Goal: Task Accomplishment & Management: Manage account settings

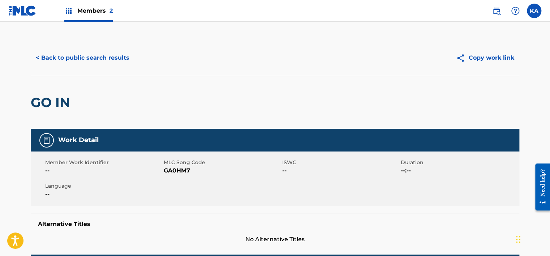
click at [60, 56] on button "< Back to public search results" at bounding box center [83, 58] width 104 height 18
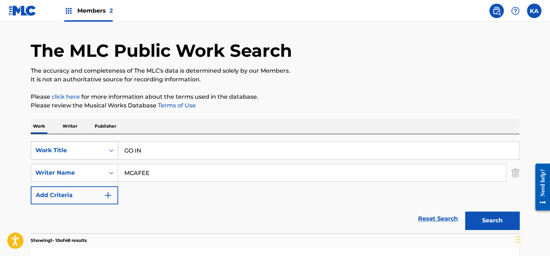
click at [108, 159] on div "Work Title" at bounding box center [74, 150] width 87 height 18
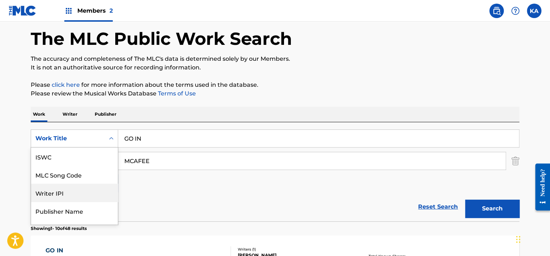
scroll to position [18, 0]
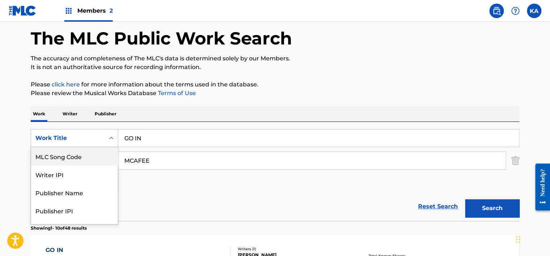
click at [85, 158] on div "MLC Song Code" at bounding box center [74, 156] width 87 height 18
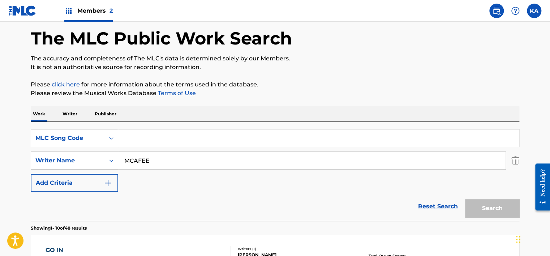
click at [94, 5] on div "Members 2" at bounding box center [88, 10] width 48 height 21
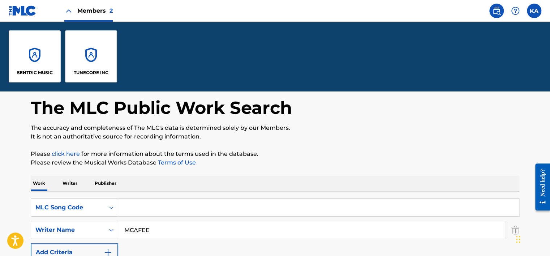
scroll to position [101, 0]
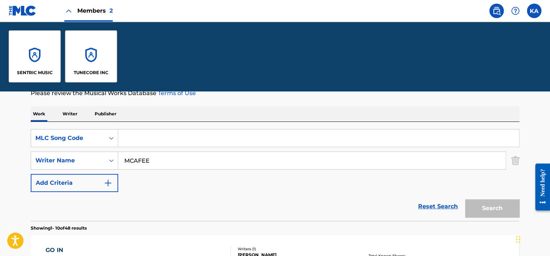
click at [91, 49] on div "TUNECORE INC" at bounding box center [91, 56] width 52 height 52
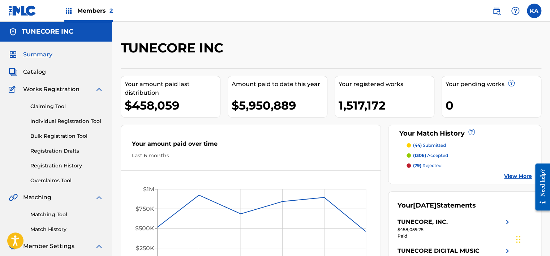
click at [48, 182] on link "Overclaims Tool" at bounding box center [66, 181] width 73 height 8
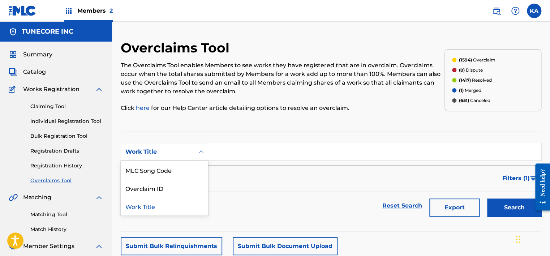
click at [198, 149] on icon "Search Form" at bounding box center [201, 151] width 7 height 7
click at [186, 173] on div "MLC Song Code" at bounding box center [164, 170] width 87 height 18
click at [249, 154] on input "Search Form" at bounding box center [374, 151] width 333 height 17
paste input "HQ1B8S"
type input "HQ1B8S"
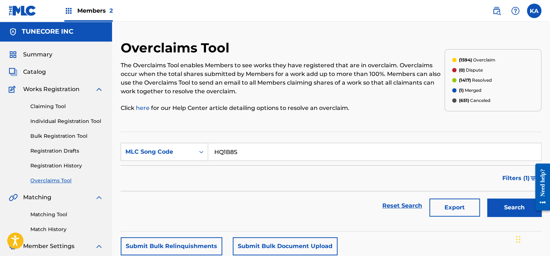
click at [511, 212] on button "Search" at bounding box center [514, 207] width 54 height 18
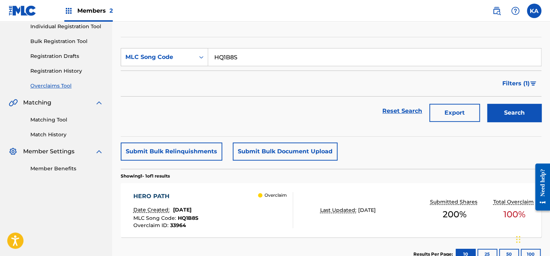
scroll to position [128, 0]
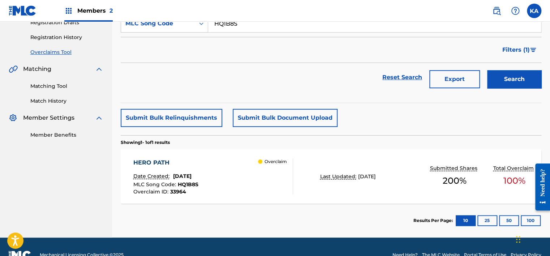
click at [218, 157] on div "HERO PATH Date Created: August 22, 2025 MLC Song Code : HQ1B8S Overclaim ID : 3…" at bounding box center [331, 176] width 420 height 54
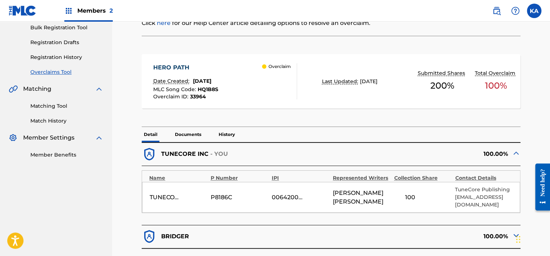
scroll to position [144, 0]
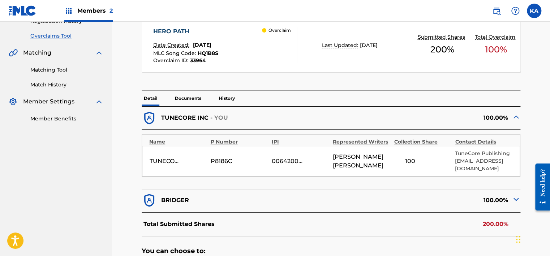
click at [429, 199] on div "100.00%" at bounding box center [425, 199] width 189 height 15
click at [497, 204] on div "100.00%" at bounding box center [425, 199] width 189 height 15
click at [513, 200] on img at bounding box center [515, 199] width 9 height 9
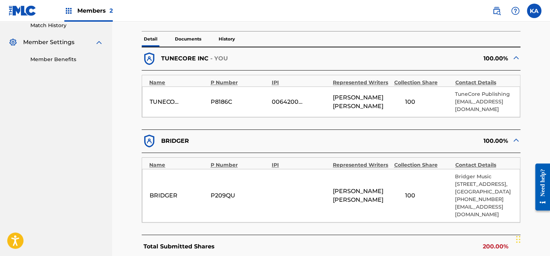
scroll to position [217, 0]
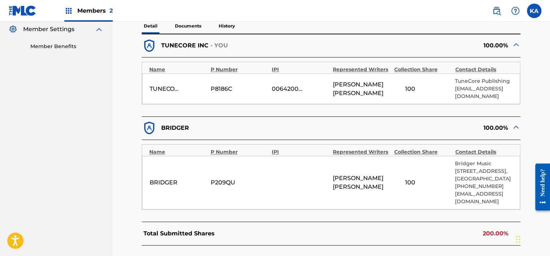
click at [196, 25] on p "Documents" at bounding box center [188, 25] width 31 height 15
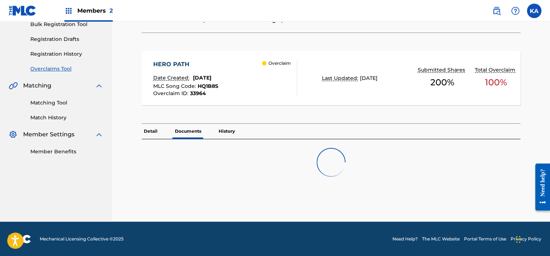
scroll to position [134, 0]
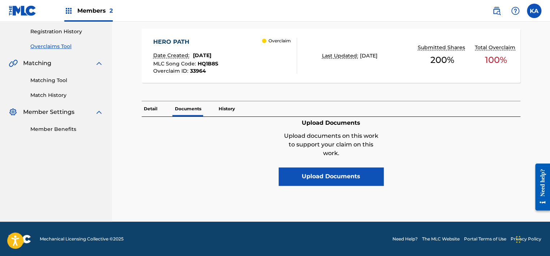
click at [155, 130] on div "Upload Documents Upload documents on this work to support your claim on this wo…" at bounding box center [331, 151] width 378 height 69
click at [153, 110] on p "Detail" at bounding box center [151, 108] width 18 height 15
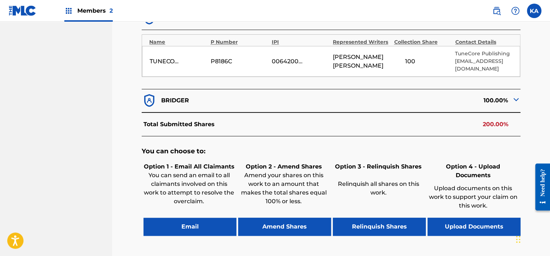
scroll to position [305, 0]
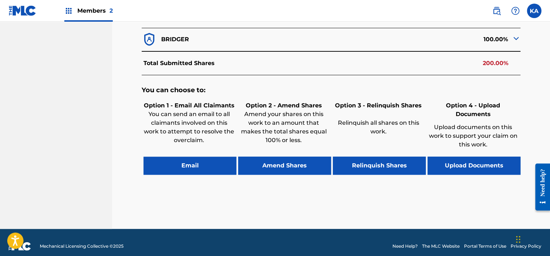
click at [378, 156] on button "Relinquish Shares" at bounding box center [379, 165] width 93 height 18
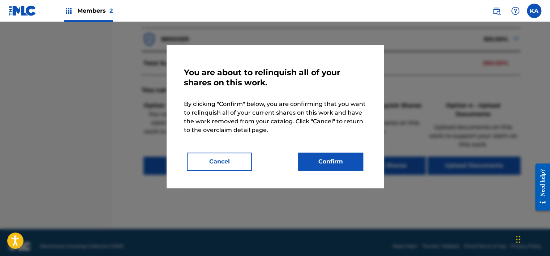
click at [312, 161] on button "Confirm" at bounding box center [330, 161] width 65 height 18
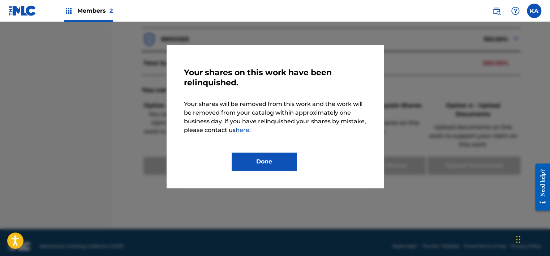
click at [273, 163] on button "Done" at bounding box center [263, 161] width 65 height 18
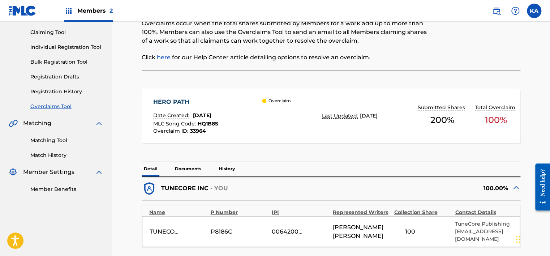
scroll to position [0, 0]
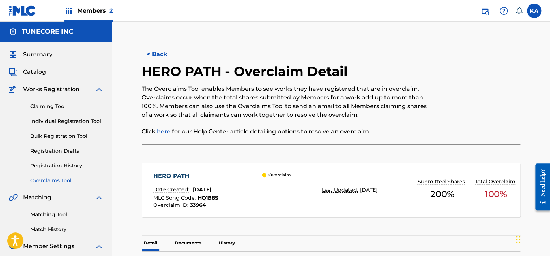
click at [156, 54] on button "< Back" at bounding box center [163, 54] width 43 height 18
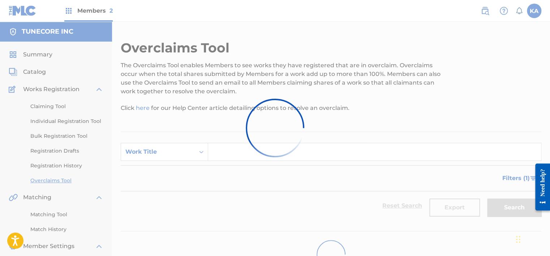
scroll to position [55, 0]
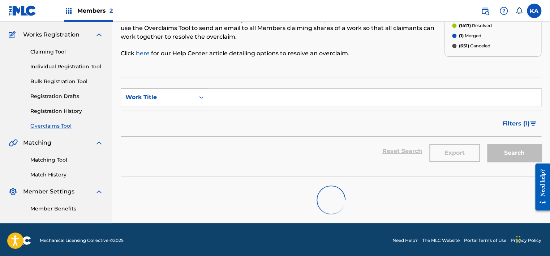
click at [199, 98] on icon "Search Form" at bounding box center [201, 97] width 7 height 7
click at [189, 115] on div "MLC Song Code" at bounding box center [164, 115] width 87 height 18
drag, startPoint x: 207, startPoint y: 106, endPoint x: 236, endPoint y: 94, distance: 31.9
click at [236, 94] on input "Search Form" at bounding box center [374, 96] width 333 height 17
paste input "CK9NLD"
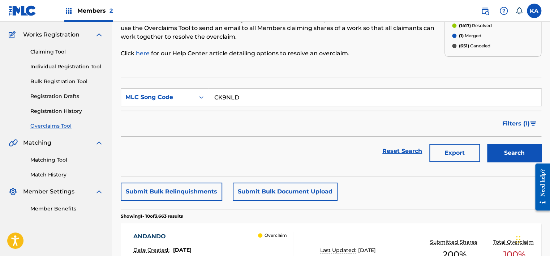
type input "CK9NLD"
click at [500, 151] on button "Search" at bounding box center [514, 153] width 54 height 18
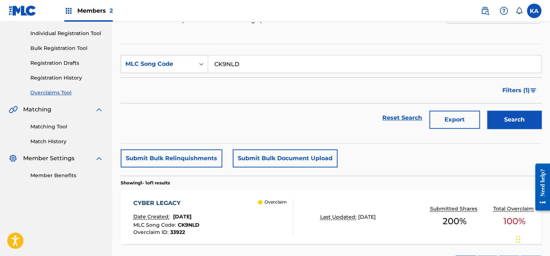
scroll to position [127, 0]
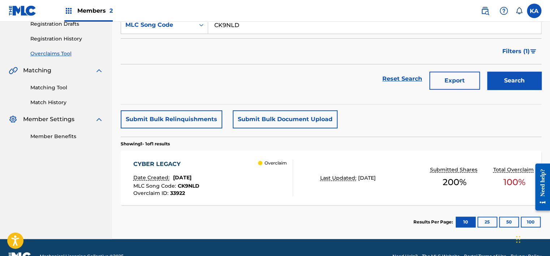
click at [240, 178] on div "CYBER LEGACY Date Created: August 22, 2025 MLC Song Code : CK9NLD Overclaim ID …" at bounding box center [213, 178] width 160 height 36
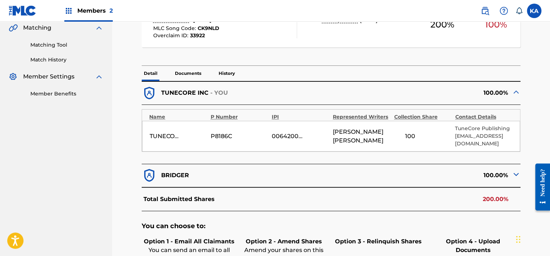
scroll to position [181, 0]
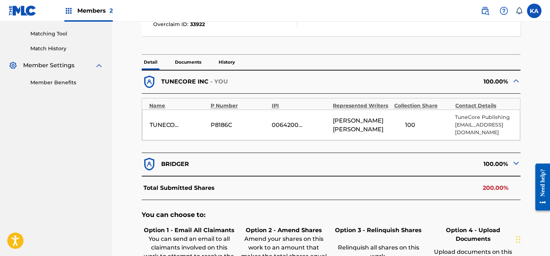
click at [513, 162] on img at bounding box center [515, 163] width 9 height 9
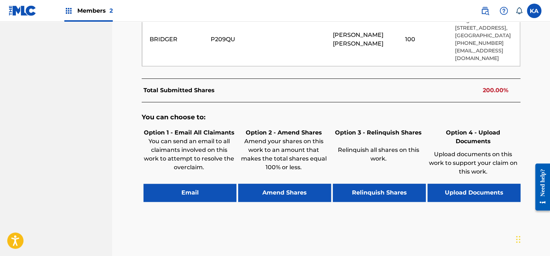
scroll to position [361, 0]
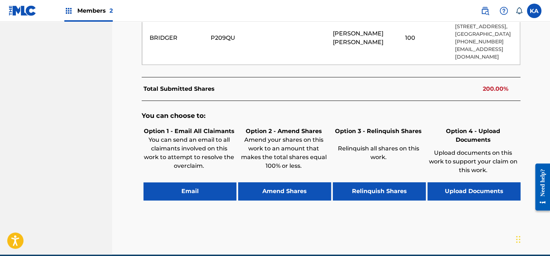
click at [378, 188] on button "Relinquish Shares" at bounding box center [379, 191] width 93 height 18
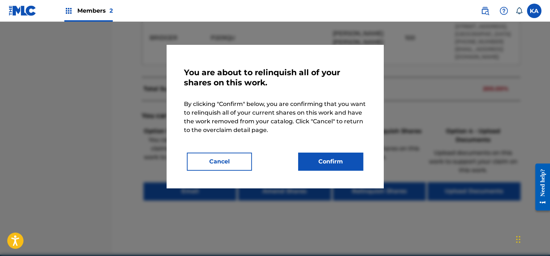
click at [339, 165] on button "Confirm" at bounding box center [330, 161] width 65 height 18
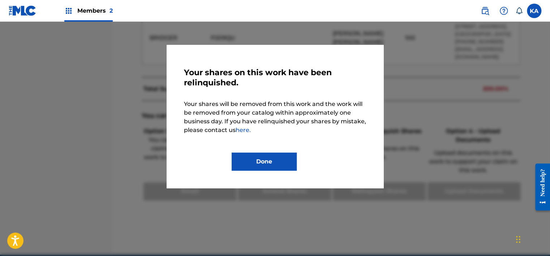
click at [289, 159] on button "Done" at bounding box center [263, 161] width 65 height 18
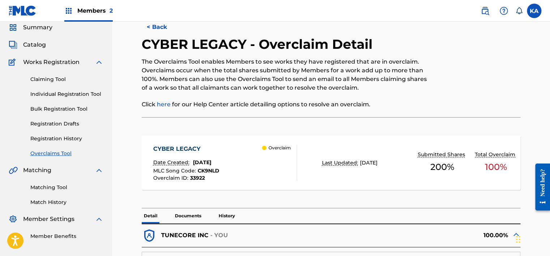
scroll to position [0, 0]
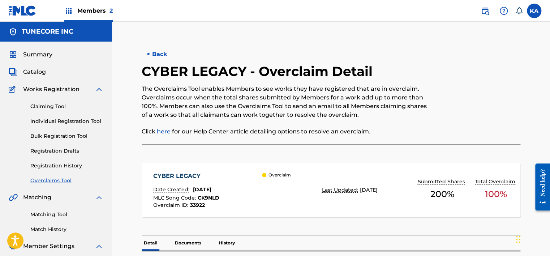
click at [170, 58] on button "< Back" at bounding box center [163, 54] width 43 height 18
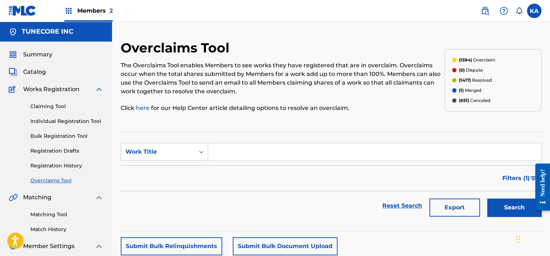
click at [226, 149] on input "Search Form" at bounding box center [374, 151] width 333 height 17
drag, startPoint x: 225, startPoint y: 149, endPoint x: 182, endPoint y: 148, distance: 43.3
click at [182, 148] on div "Work Title" at bounding box center [157, 151] width 65 height 9
click at [183, 170] on div "MLC Song Code" at bounding box center [164, 170] width 87 height 18
click at [217, 155] on input "Search Form" at bounding box center [374, 151] width 333 height 17
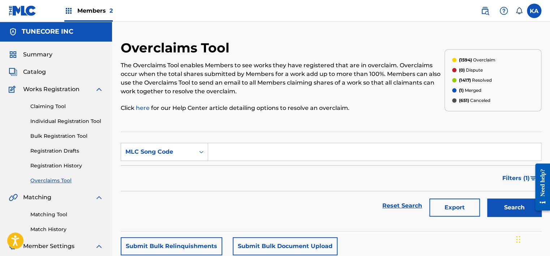
paste input "ES2L0L"
type input "ES2L0L"
click at [502, 209] on button "Search" at bounding box center [514, 207] width 54 height 18
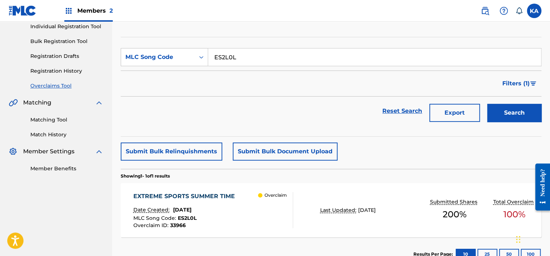
scroll to position [108, 0]
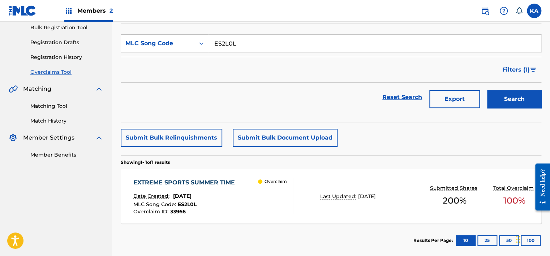
click at [254, 212] on div "EXTREME SPORTS SUMMER TIME Date Created: August 22, 2025 MLC Song Code : ES2L0L…" at bounding box center [213, 196] width 160 height 36
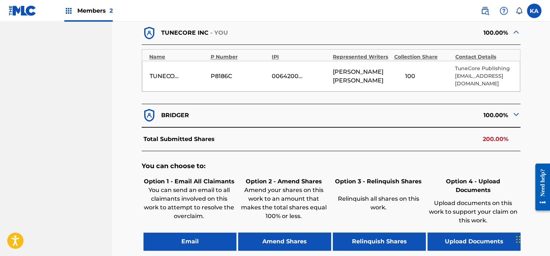
scroll to position [253, 0]
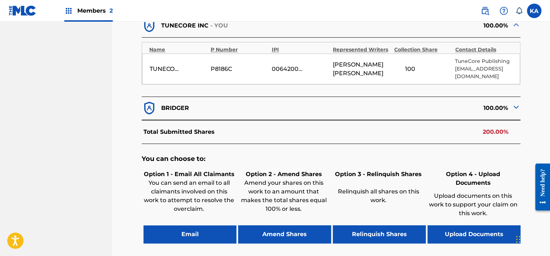
click at [377, 225] on button "Relinquish Shares" at bounding box center [379, 234] width 93 height 18
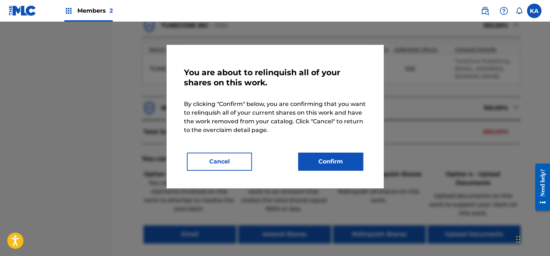
click at [334, 159] on button "Confirm" at bounding box center [330, 161] width 65 height 18
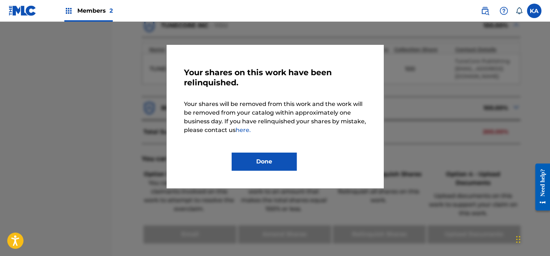
click at [262, 161] on button "Done" at bounding box center [263, 161] width 65 height 18
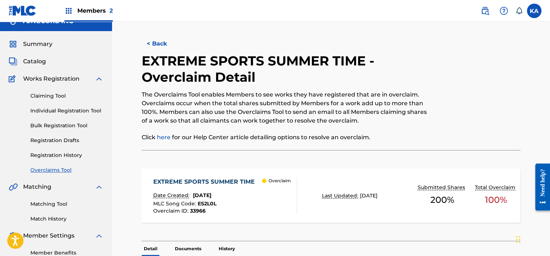
scroll to position [0, 0]
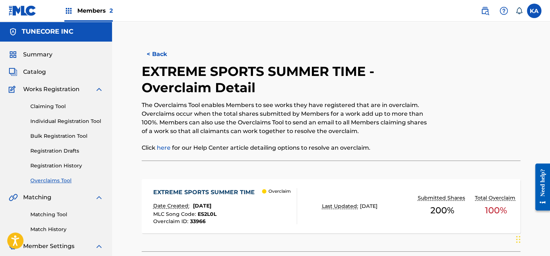
click at [159, 55] on button "< Back" at bounding box center [163, 54] width 43 height 18
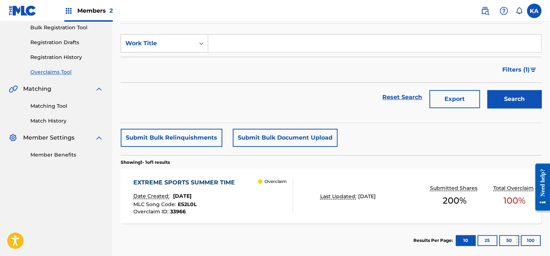
scroll to position [36, 0]
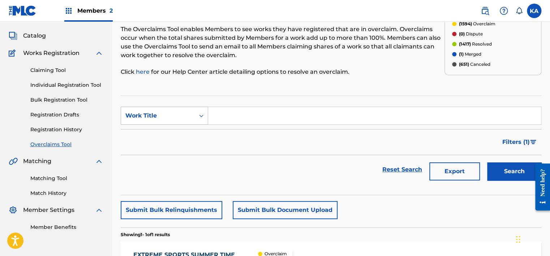
click at [185, 120] on div "Work Title" at bounding box center [157, 115] width 65 height 9
click at [185, 133] on div "MLC Song Code" at bounding box center [164, 134] width 87 height 18
click at [256, 118] on input "Search Form" at bounding box center [374, 115] width 333 height 17
paste input "FB3HWT"
type input "FB3HWT"
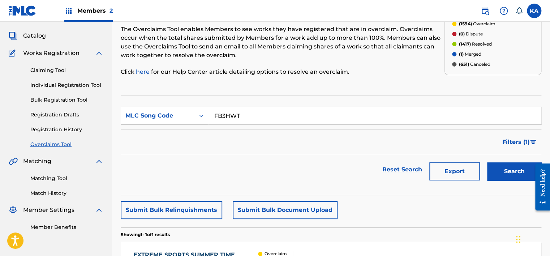
click at [500, 174] on button "Search" at bounding box center [514, 171] width 54 height 18
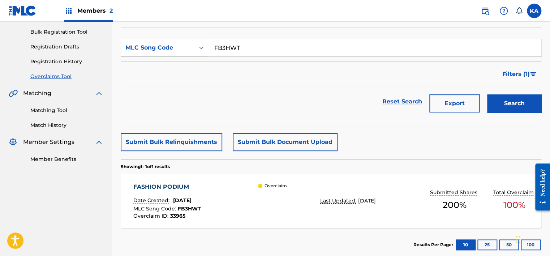
scroll to position [108, 0]
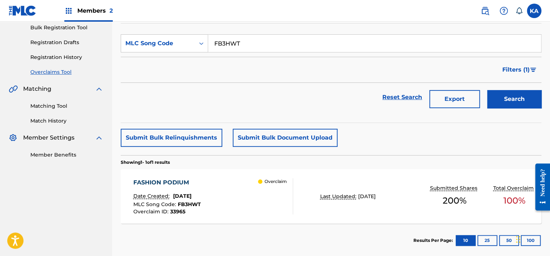
click at [227, 202] on div "FASHION PODIUM Date Created: August 22, 2025 MLC Song Code : FB3HWT Overclaim I…" at bounding box center [213, 196] width 160 height 36
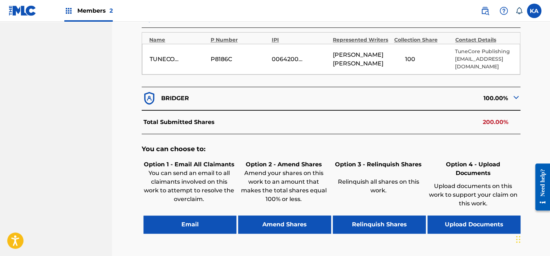
scroll to position [289, 0]
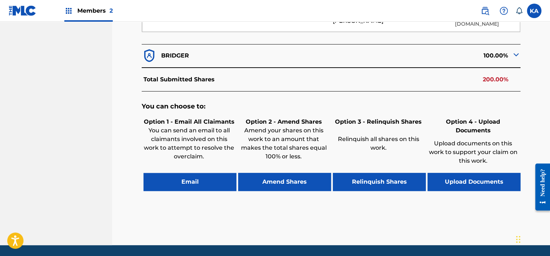
click at [368, 173] on button "Relinquish Shares" at bounding box center [379, 182] width 93 height 18
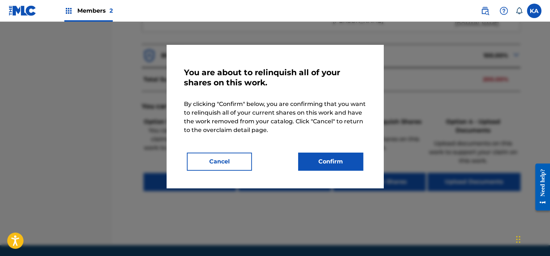
click at [337, 158] on button "Confirm" at bounding box center [330, 161] width 65 height 18
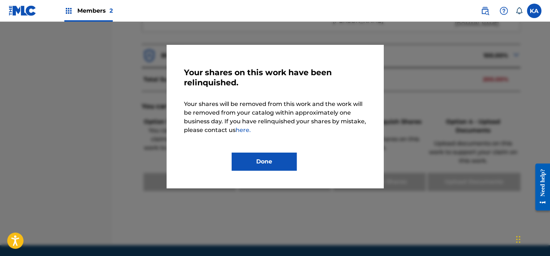
click at [253, 160] on button "Done" at bounding box center [263, 161] width 65 height 18
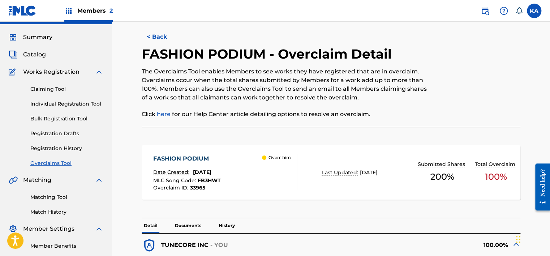
scroll to position [0, 0]
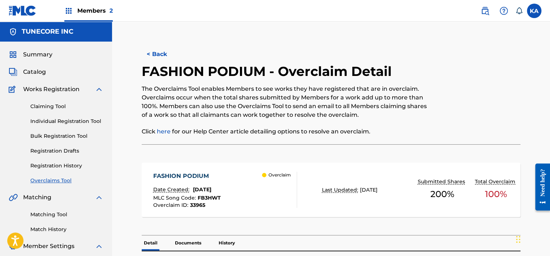
click at [160, 51] on button "< Back" at bounding box center [163, 54] width 43 height 18
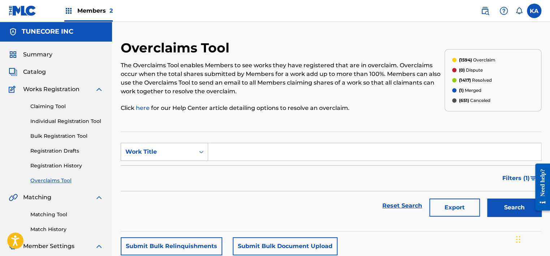
click at [192, 149] on div "Work Title" at bounding box center [158, 152] width 74 height 14
click at [172, 166] on div "MLC Song Code" at bounding box center [164, 170] width 87 height 18
click at [223, 150] on input "Search Form" at bounding box center [374, 151] width 333 height 17
paste input "HQ1B8S"
type input "HQ1B8S"
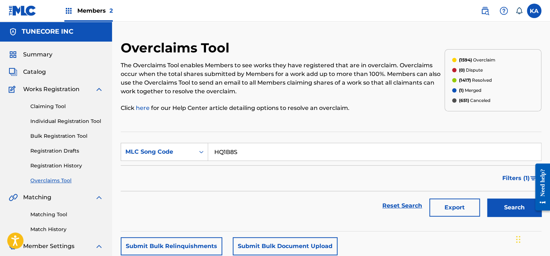
click at [494, 205] on button "Search" at bounding box center [514, 207] width 54 height 18
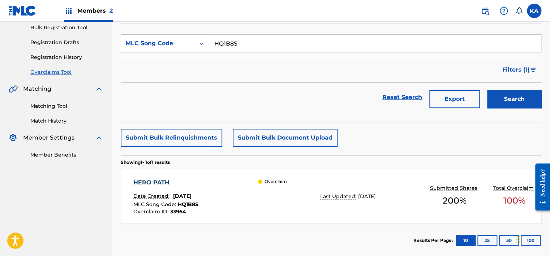
scroll to position [144, 0]
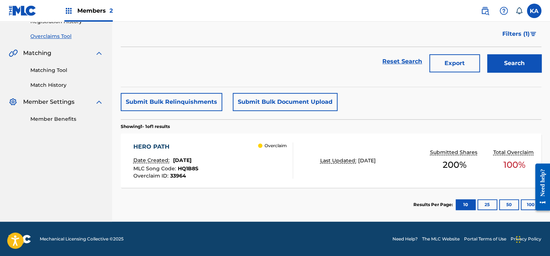
click at [282, 169] on div "Overclaim" at bounding box center [275, 160] width 35 height 36
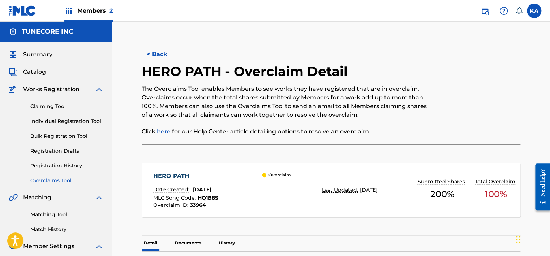
click at [164, 53] on button "< Back" at bounding box center [163, 54] width 43 height 18
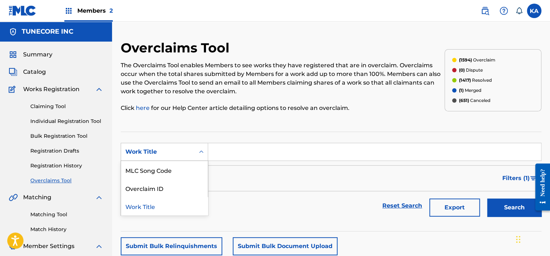
click at [196, 148] on div "Search Form" at bounding box center [201, 151] width 13 height 13
click at [176, 170] on div "MLC Song Code" at bounding box center [164, 170] width 87 height 18
click at [225, 152] on input "Search Form" at bounding box center [374, 151] width 333 height 17
paste input "T478C3"
type input "T478C3"
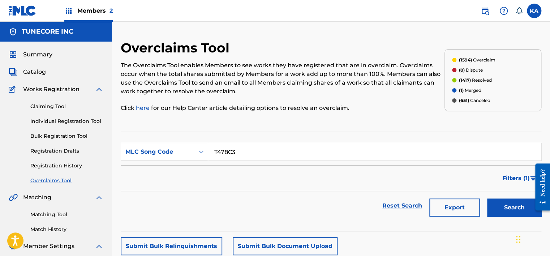
click at [504, 202] on button "Search" at bounding box center [514, 207] width 54 height 18
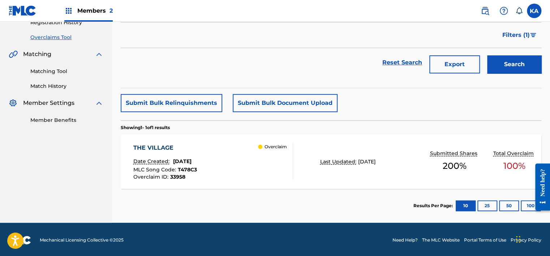
scroll to position [144, 0]
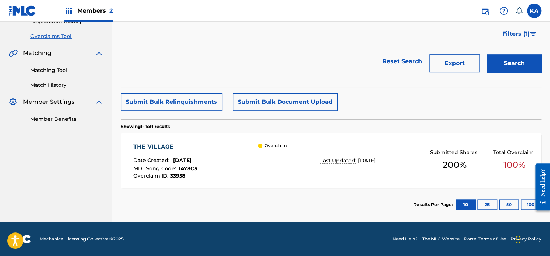
click at [292, 168] on div "THE VILLAGE Date Created: August 22, 2025 MLC Song Code : T478C3 Overclaim ID :…" at bounding box center [213, 160] width 160 height 36
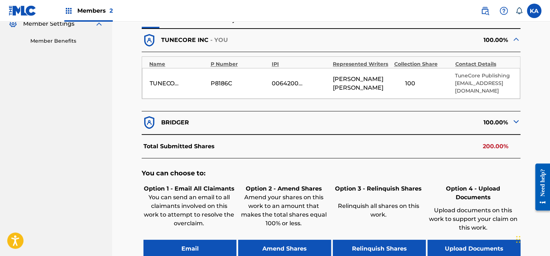
scroll to position [253, 0]
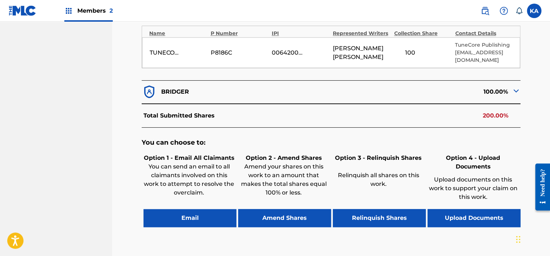
click at [367, 211] on button "Relinquish Shares" at bounding box center [379, 218] width 93 height 18
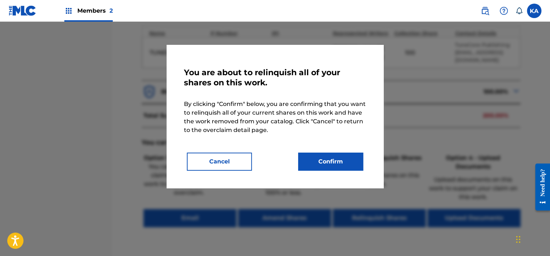
click at [336, 156] on button "Confirm" at bounding box center [330, 161] width 65 height 18
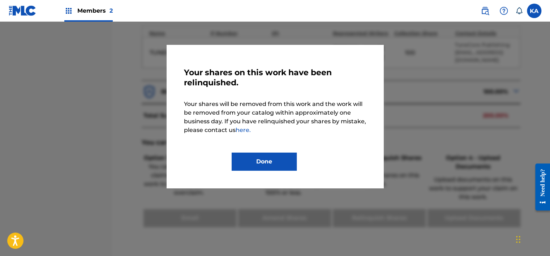
click at [263, 160] on button "Done" at bounding box center [263, 161] width 65 height 18
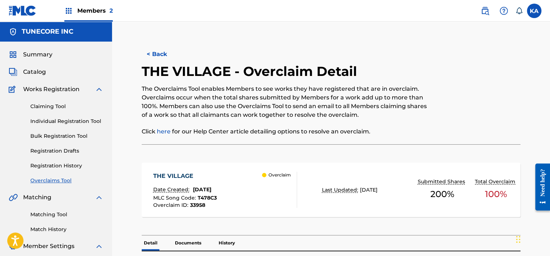
scroll to position [0, 0]
click at [158, 57] on button "< Back" at bounding box center [163, 54] width 43 height 18
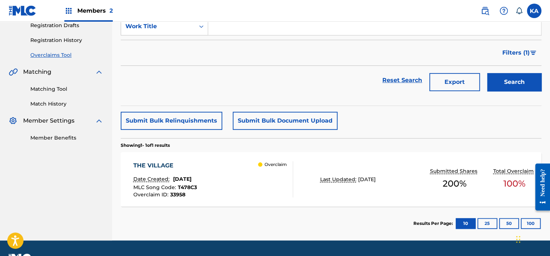
scroll to position [53, 0]
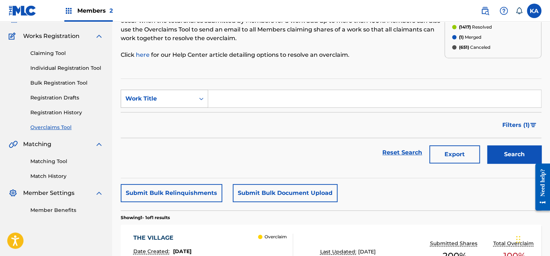
click at [197, 100] on div "Search Form" at bounding box center [201, 98] width 13 height 13
click at [185, 113] on div "MLC Song Code" at bounding box center [164, 117] width 87 height 18
click at [214, 99] on input "Search Form" at bounding box center [374, 98] width 333 height 17
paste input "T478C3"
type input "T478C3"
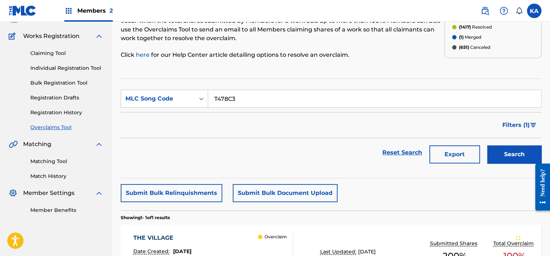
click at [501, 156] on button "Search" at bounding box center [514, 154] width 54 height 18
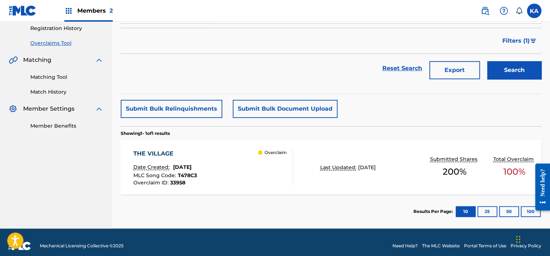
scroll to position [144, 0]
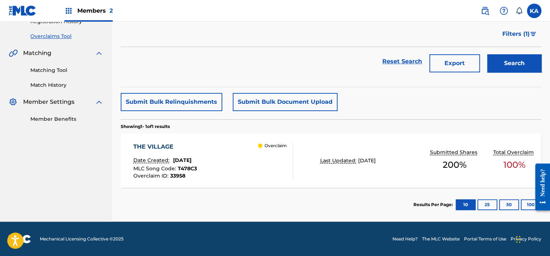
click at [229, 169] on div "THE VILLAGE Date Created: August 22, 2025 MLC Song Code : T478C3 Overclaim ID :…" at bounding box center [213, 160] width 160 height 36
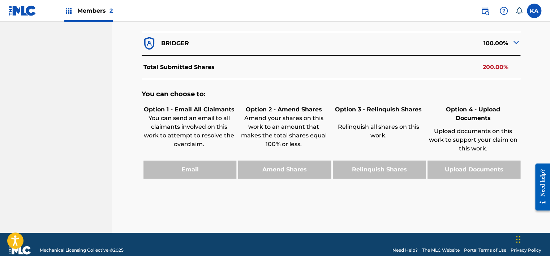
scroll to position [305, 0]
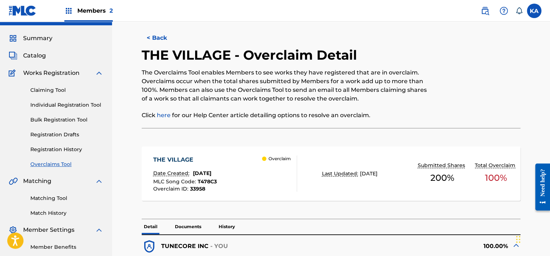
click at [155, 36] on button "< Back" at bounding box center [163, 38] width 43 height 18
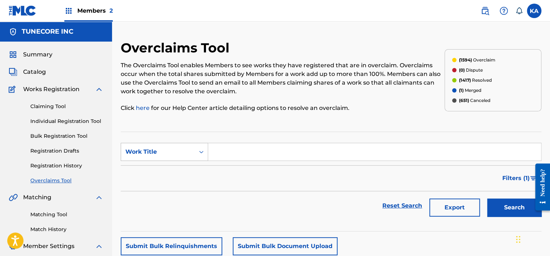
click at [199, 149] on icon "Search Form" at bounding box center [201, 151] width 7 height 7
click at [186, 173] on div "MLC Song Code" at bounding box center [164, 170] width 87 height 18
click at [218, 152] on input "Search Form" at bounding box center [374, 151] width 333 height 17
paste input "S652NG"
type input "S652NG"
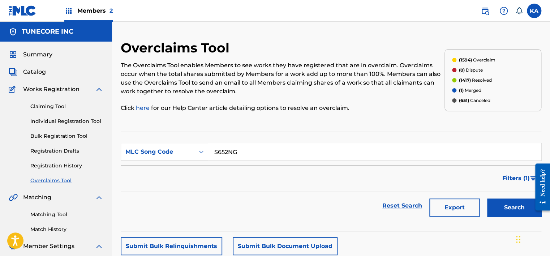
click at [494, 200] on button "Search" at bounding box center [514, 207] width 54 height 18
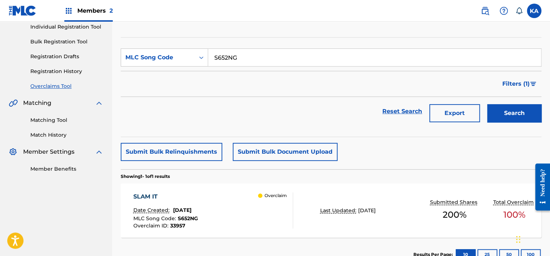
scroll to position [128, 0]
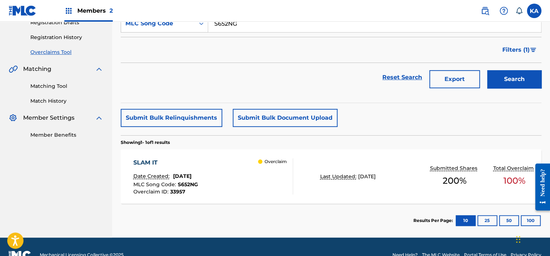
click at [266, 183] on div "Overclaim" at bounding box center [275, 176] width 35 height 36
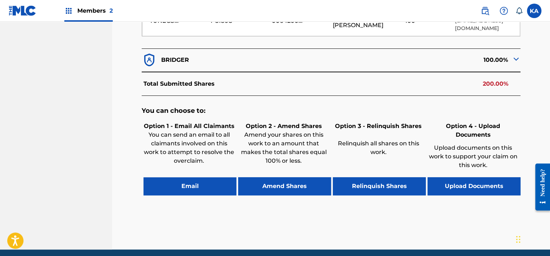
scroll to position [289, 0]
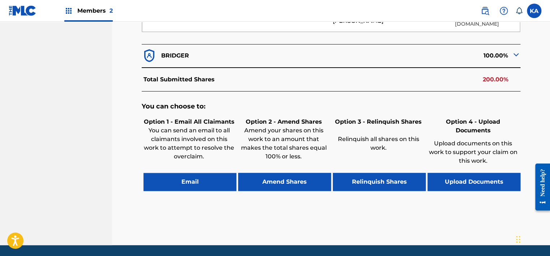
click at [401, 173] on button "Relinquish Shares" at bounding box center [379, 182] width 93 height 18
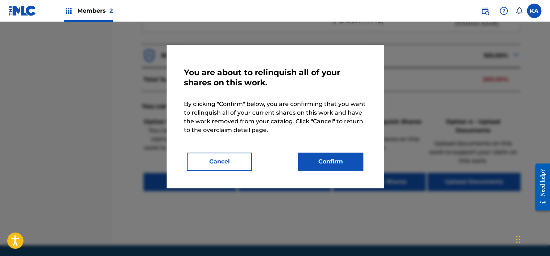
click at [339, 157] on button "Confirm" at bounding box center [330, 161] width 65 height 18
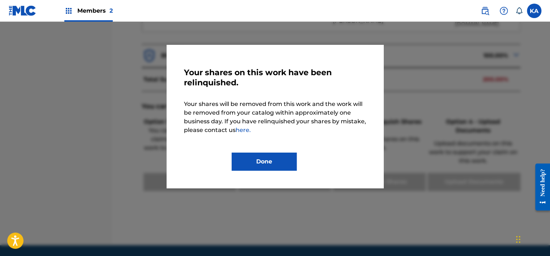
click at [277, 156] on button "Done" at bounding box center [263, 161] width 65 height 18
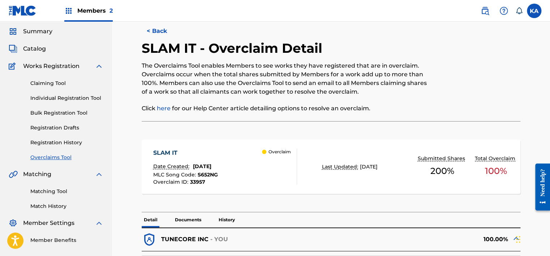
scroll to position [0, 0]
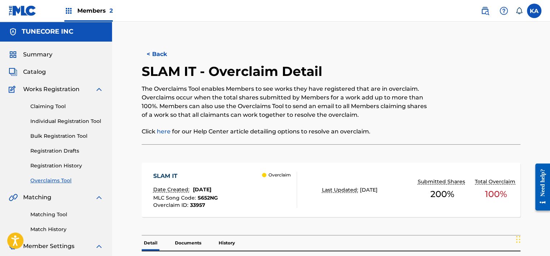
click at [149, 53] on button "< Back" at bounding box center [163, 54] width 43 height 18
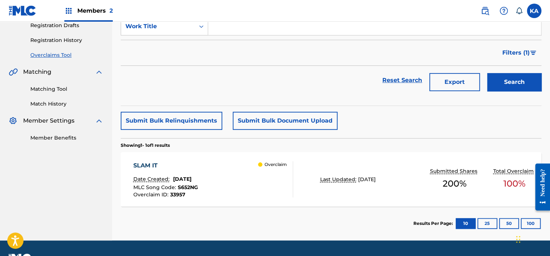
click at [251, 185] on div "SLAM IT Date Created: August 22, 2025 MLC Song Code : S652NG Overclaim ID : 339…" at bounding box center [213, 179] width 160 height 36
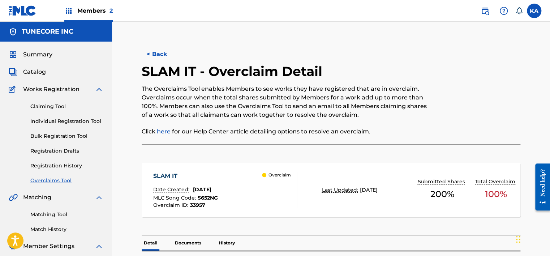
click at [168, 56] on button "< Back" at bounding box center [163, 54] width 43 height 18
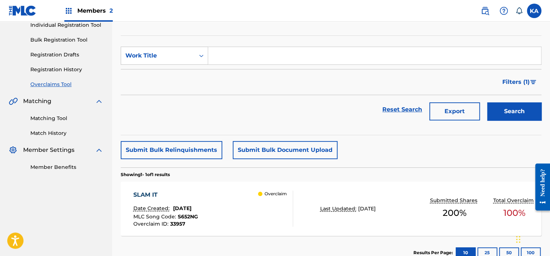
scroll to position [53, 0]
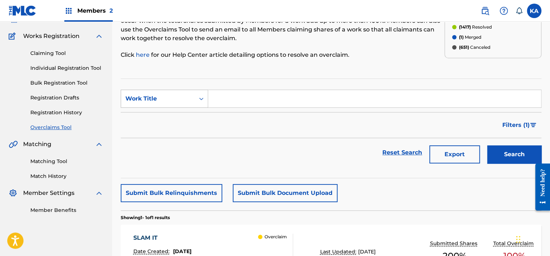
click at [199, 96] on icon "Search Form" at bounding box center [201, 98] width 7 height 7
click at [172, 114] on div "MLC Song Code" at bounding box center [164, 117] width 87 height 18
click at [230, 104] on input "Search Form" at bounding box center [374, 98] width 333 height 17
paste input "BF53H8"
type input "BF53H8"
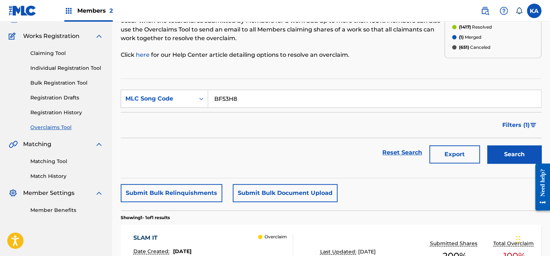
click at [512, 160] on button "Search" at bounding box center [514, 154] width 54 height 18
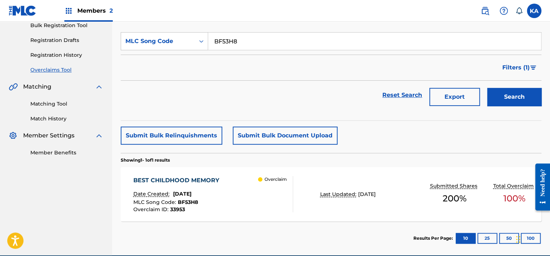
scroll to position [144, 0]
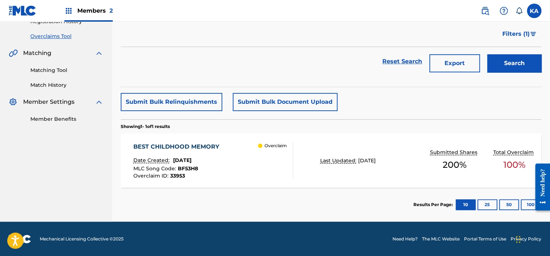
click at [214, 168] on div "MLC Song Code : BF53H8" at bounding box center [178, 169] width 90 height 7
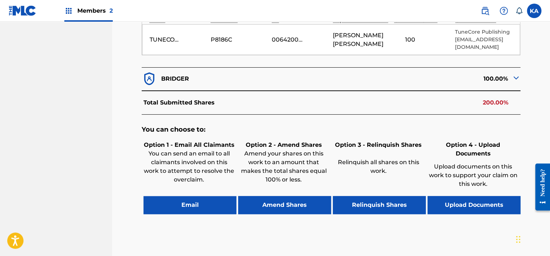
scroll to position [285, 0]
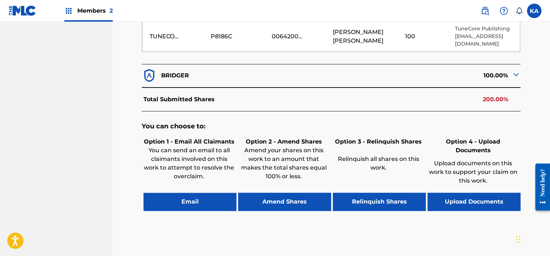
click at [378, 194] on button "Relinquish Shares" at bounding box center [379, 201] width 93 height 18
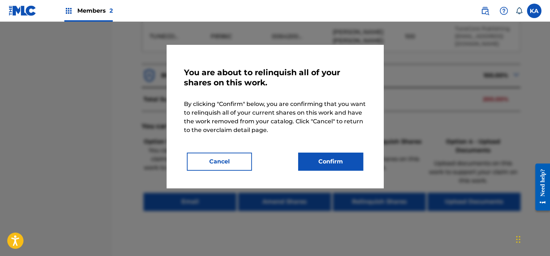
click at [334, 163] on button "Confirm" at bounding box center [330, 161] width 65 height 18
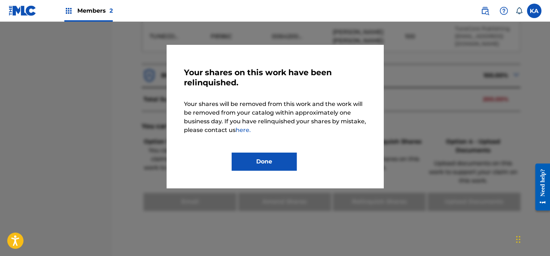
click at [257, 165] on button "Done" at bounding box center [263, 161] width 65 height 18
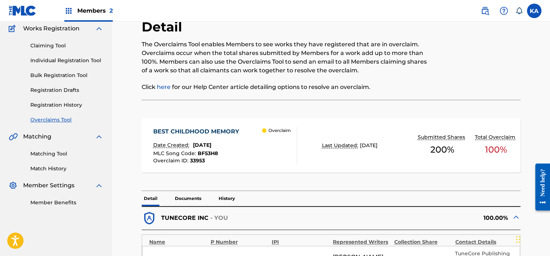
scroll to position [0, 0]
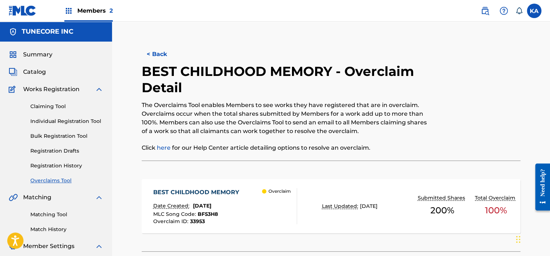
click at [157, 53] on button "< Back" at bounding box center [163, 54] width 43 height 18
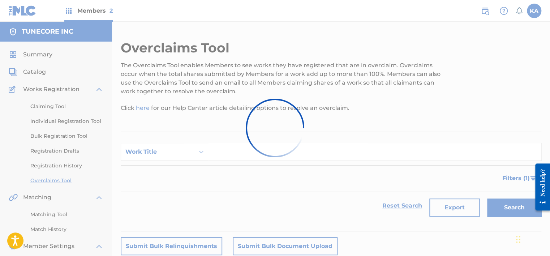
scroll to position [125, 0]
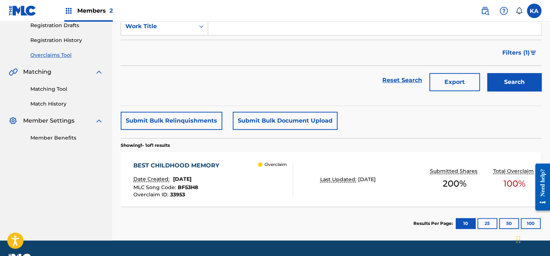
click at [280, 190] on div "Overclaim" at bounding box center [275, 179] width 35 height 36
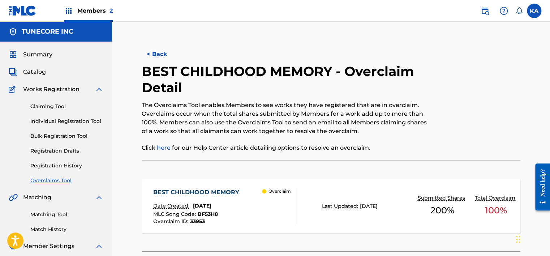
click at [150, 53] on button "< Back" at bounding box center [163, 54] width 43 height 18
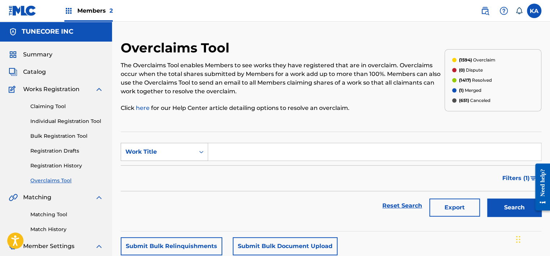
drag, startPoint x: 221, startPoint y: 151, endPoint x: 178, endPoint y: 155, distance: 42.8
click at [176, 157] on div "Work Title" at bounding box center [158, 152] width 74 height 14
click at [181, 170] on div "MLC Song Code" at bounding box center [164, 170] width 87 height 18
paste input "BF53H8"
type input "BF53H8"
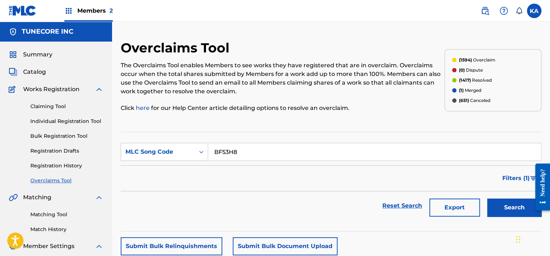
click at [502, 208] on button "Search" at bounding box center [514, 207] width 54 height 18
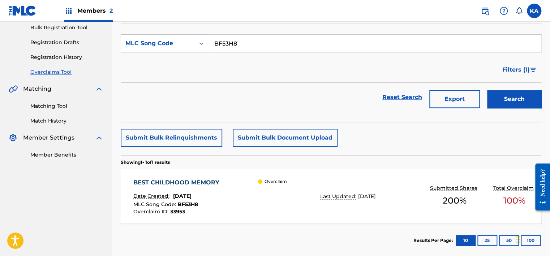
scroll to position [144, 0]
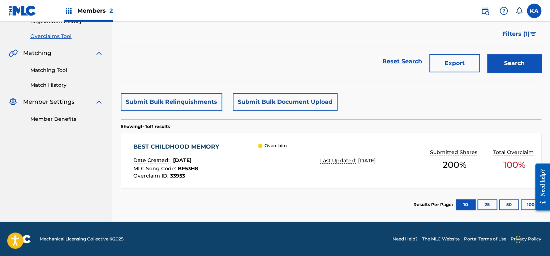
click at [242, 163] on div "BEST CHILDHOOD MEMORY Date Created: August 22, 2025 MLC Song Code : BF53H8 Over…" at bounding box center [213, 160] width 160 height 36
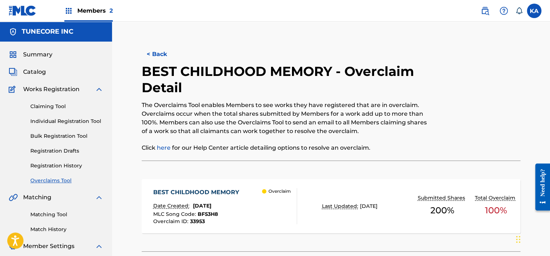
click at [153, 48] on button "< Back" at bounding box center [163, 54] width 43 height 18
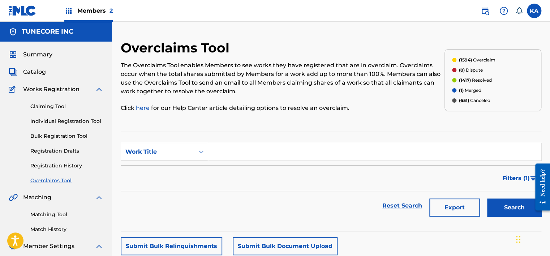
click at [193, 152] on div "Work Title" at bounding box center [158, 152] width 74 height 14
click at [170, 167] on div "MLC Song Code" at bounding box center [164, 170] width 87 height 18
click at [234, 146] on input "Search Form" at bounding box center [374, 151] width 333 height 17
paste input "S65VEY"
type input "S65VEY"
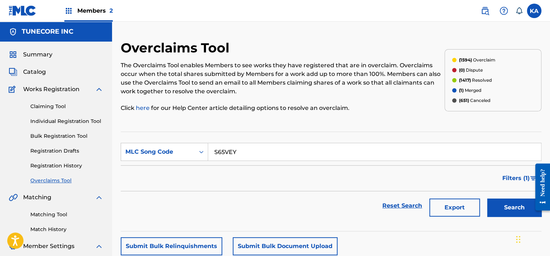
click at [511, 203] on button "Search" at bounding box center [514, 207] width 54 height 18
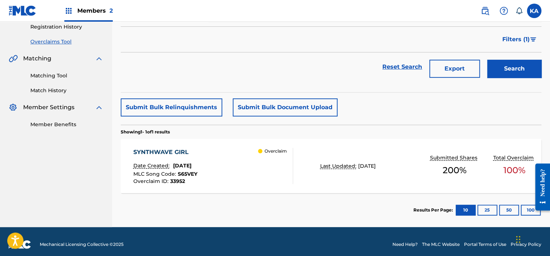
scroll to position [144, 0]
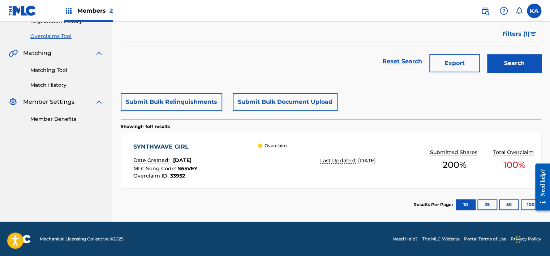
click at [258, 171] on div "Overclaim" at bounding box center [275, 160] width 35 height 36
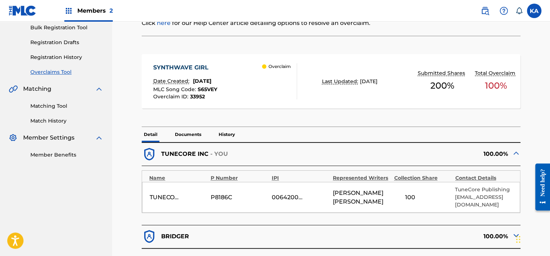
scroll to position [217, 0]
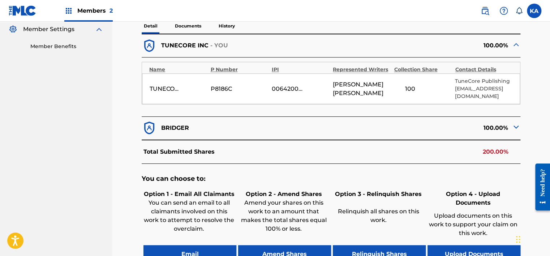
click at [518, 126] on img at bounding box center [515, 126] width 9 height 9
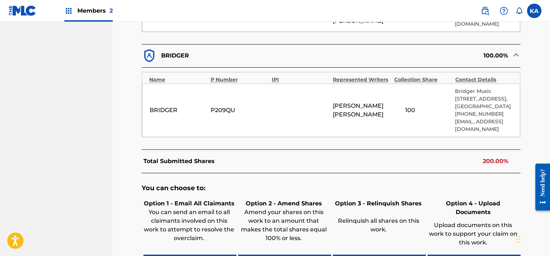
scroll to position [325, 0]
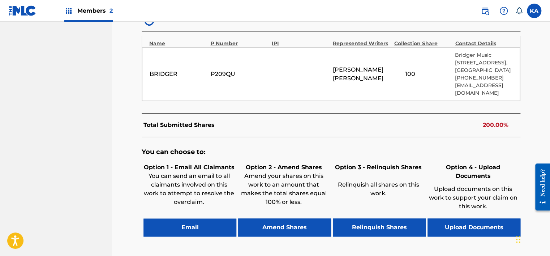
click at [397, 221] on button "Relinquish Shares" at bounding box center [379, 227] width 93 height 18
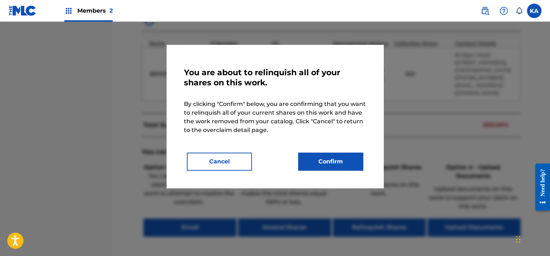
click at [330, 162] on button "Confirm" at bounding box center [330, 161] width 65 height 18
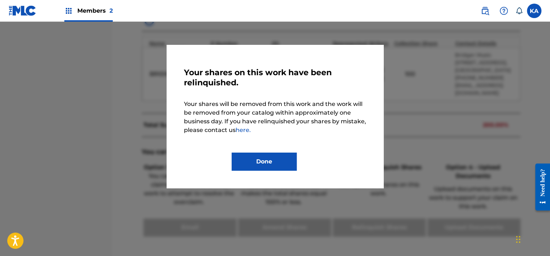
click at [290, 162] on button "Done" at bounding box center [263, 161] width 65 height 18
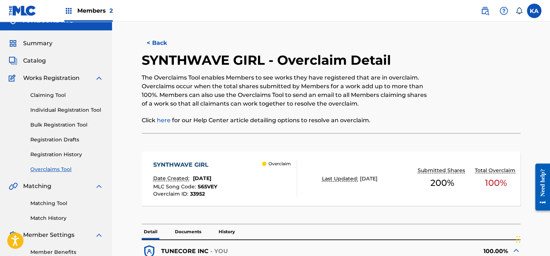
scroll to position [0, 0]
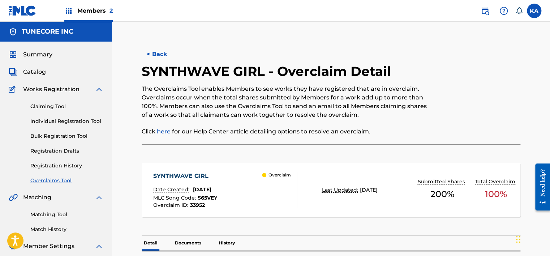
click at [159, 56] on button "< Back" at bounding box center [163, 54] width 43 height 18
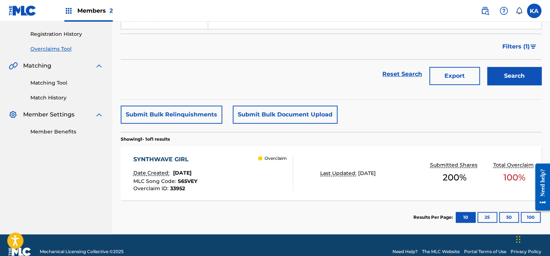
scroll to position [144, 0]
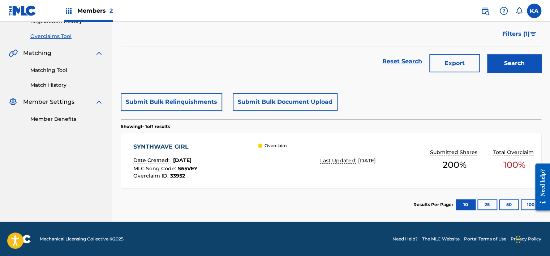
click at [239, 168] on div "SYNTHWAVE GIRL Date Created: August 22, 2025 MLC Song Code : S65VEY Overclaim I…" at bounding box center [213, 160] width 160 height 36
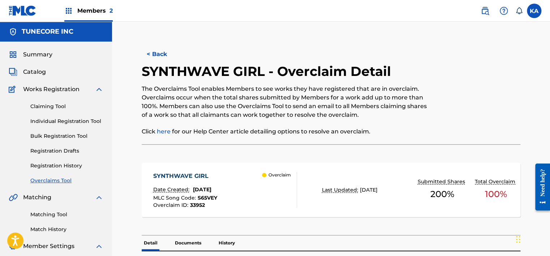
click at [166, 57] on button "< Back" at bounding box center [163, 54] width 43 height 18
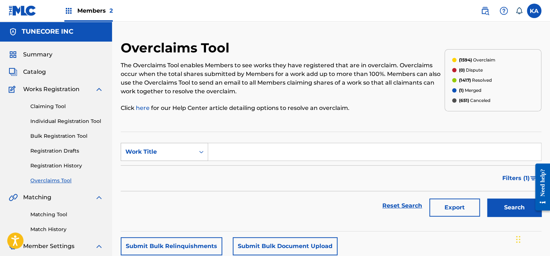
click at [203, 152] on icon "Search Form" at bounding box center [201, 151] width 7 height 7
click at [181, 172] on div "MLC Song Code" at bounding box center [164, 170] width 87 height 18
click at [222, 152] on input "Search Form" at bounding box center [374, 151] width 333 height 17
paste input "AY9Q6G"
type input "AY9Q6G"
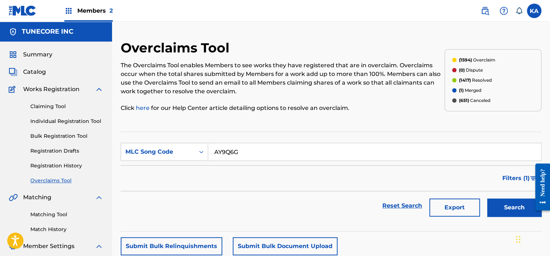
click at [506, 200] on button "Search" at bounding box center [514, 207] width 54 height 18
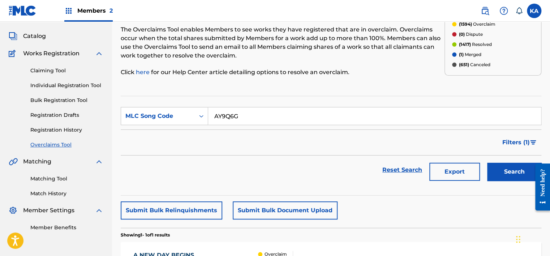
scroll to position [144, 0]
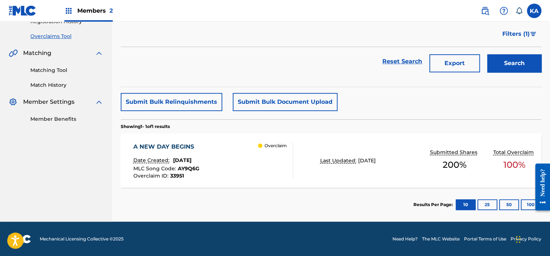
click at [238, 175] on div "A NEW DAY BEGINS Date Created: August 22, 2025 MLC Song Code : AY9Q6G Overclaim…" at bounding box center [213, 160] width 160 height 36
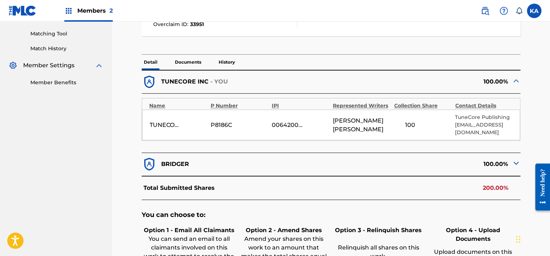
scroll to position [217, 0]
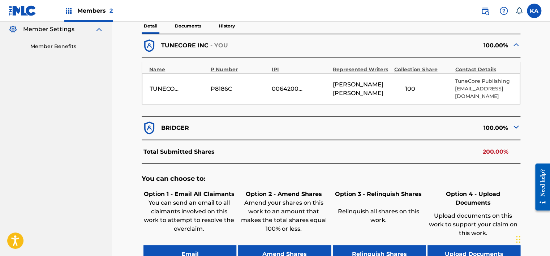
click at [392, 245] on button "Relinquish Shares" at bounding box center [379, 254] width 93 height 18
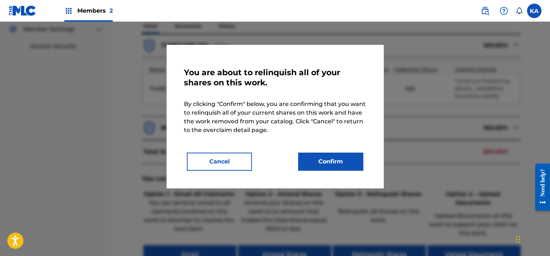
click at [328, 154] on button "Confirm" at bounding box center [330, 161] width 65 height 18
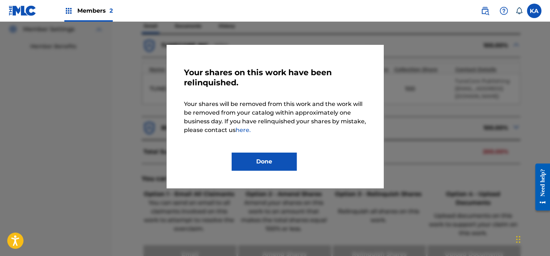
click at [249, 158] on button "Done" at bounding box center [263, 161] width 65 height 18
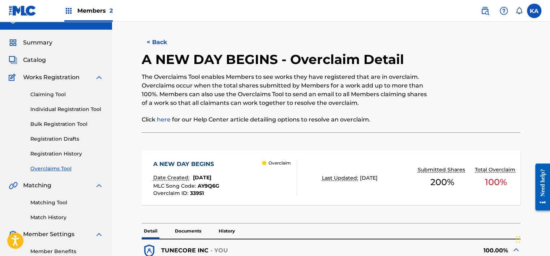
scroll to position [0, 0]
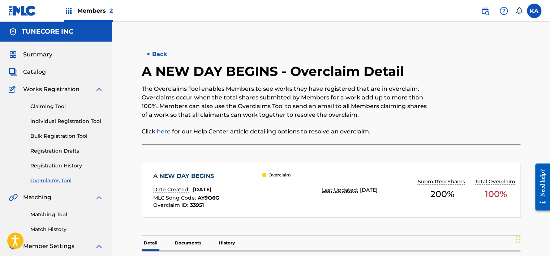
click at [160, 55] on button "< Back" at bounding box center [163, 54] width 43 height 18
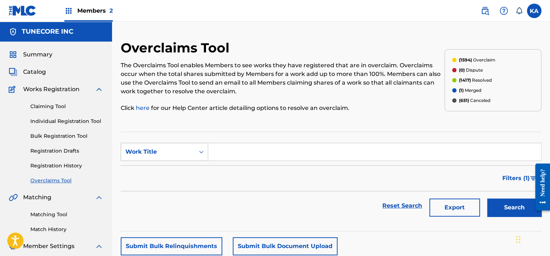
click at [193, 147] on div "Work Title" at bounding box center [158, 152] width 74 height 14
click at [183, 165] on div "MLC Song Code" at bounding box center [164, 170] width 87 height 18
click at [223, 153] on input "Search Form" at bounding box center [374, 151] width 333 height 17
paste input "N98BPO"
type input "N98BPO"
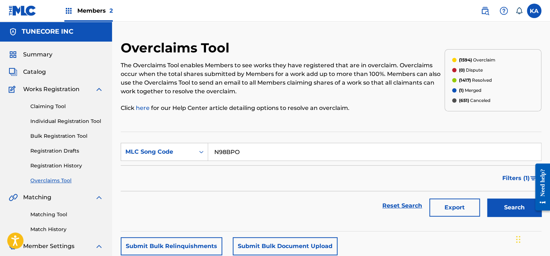
click at [503, 205] on button "Search" at bounding box center [514, 207] width 54 height 18
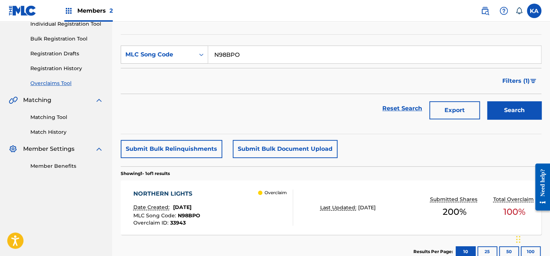
scroll to position [128, 0]
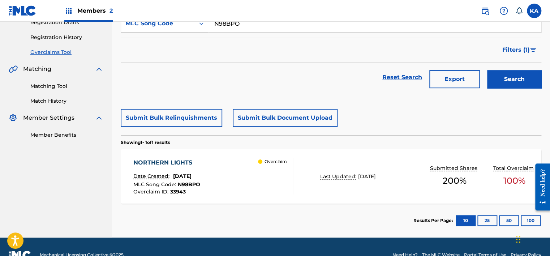
click at [233, 186] on div "NORTHERN LIGHTS Date Created: August 22, 2025 MLC Song Code : N98BPO Overclaim …" at bounding box center [213, 176] width 160 height 36
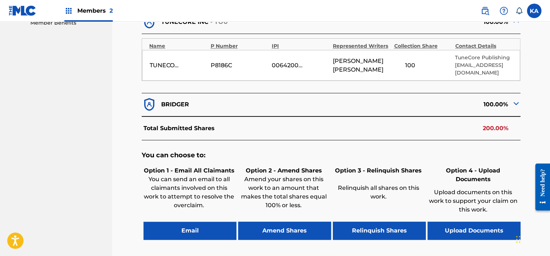
scroll to position [253, 0]
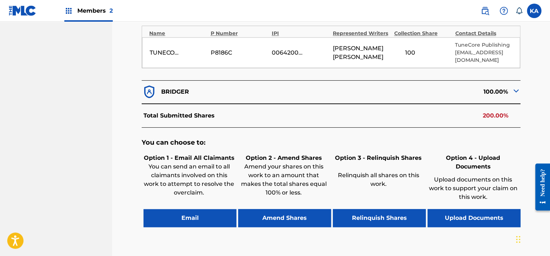
click at [360, 209] on button "Relinquish Shares" at bounding box center [379, 218] width 93 height 18
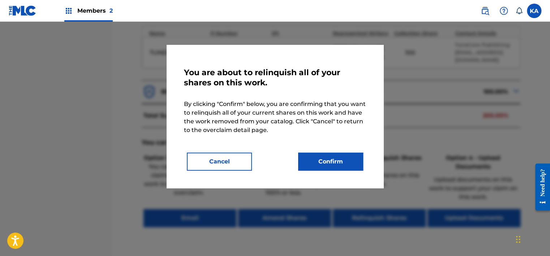
click at [339, 166] on button "Confirm" at bounding box center [330, 161] width 65 height 18
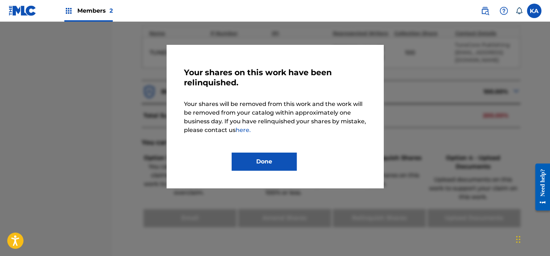
click at [270, 164] on button "Done" at bounding box center [263, 161] width 65 height 18
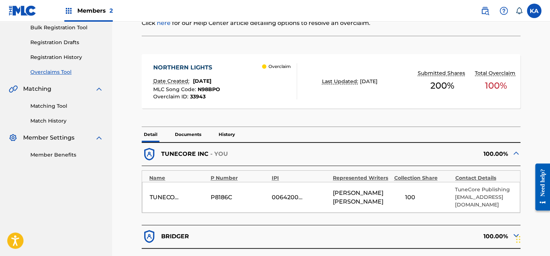
scroll to position [0, 0]
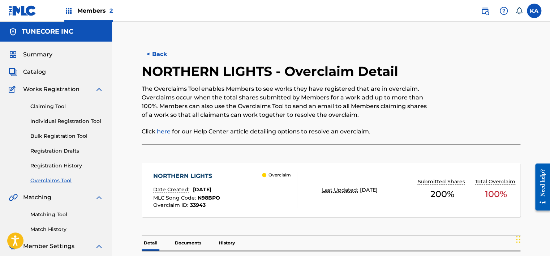
click at [160, 48] on button "< Back" at bounding box center [163, 54] width 43 height 18
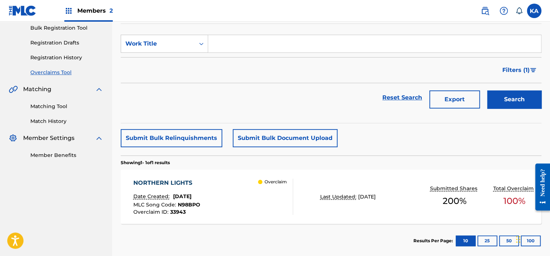
scroll to position [144, 0]
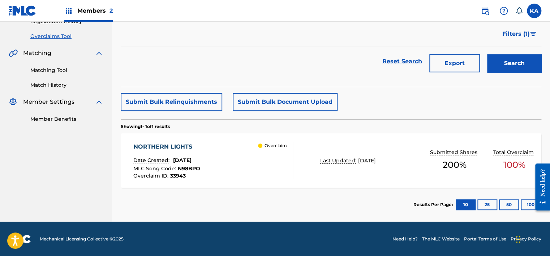
click at [395, 165] on div "NORTHERN LIGHTS Date Created: August 22, 2025 MLC Song Code : N98BPO Overclaim …" at bounding box center [331, 160] width 420 height 54
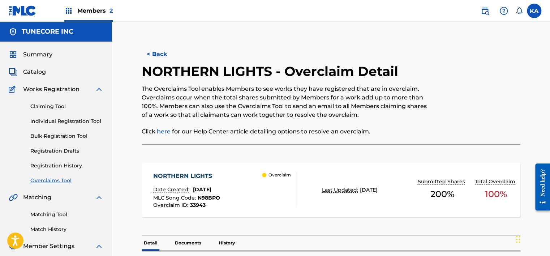
click at [162, 59] on button "< Back" at bounding box center [163, 54] width 43 height 18
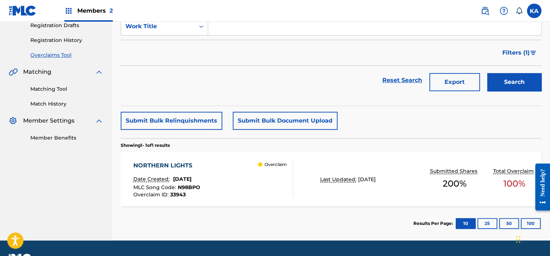
click at [300, 170] on div "NORTHERN LIGHTS Date Created: August 22, 2025 MLC Song Code : N98BPO Overclaim …" at bounding box center [331, 179] width 420 height 54
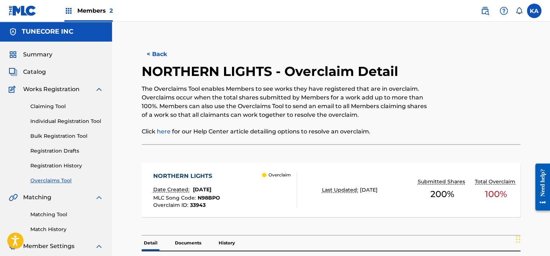
click at [178, 55] on button "< Back" at bounding box center [163, 54] width 43 height 18
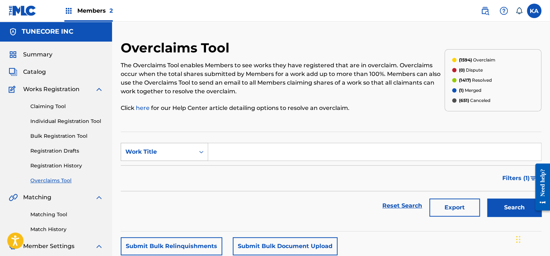
click at [194, 148] on div "Work Title" at bounding box center [158, 152] width 74 height 14
click at [187, 168] on div "MLC Song Code" at bounding box center [164, 170] width 87 height 18
click at [234, 152] on input "Search Form" at bounding box center [374, 151] width 333 height 17
paste input "CL0AB1"
type input "CL0AB1"
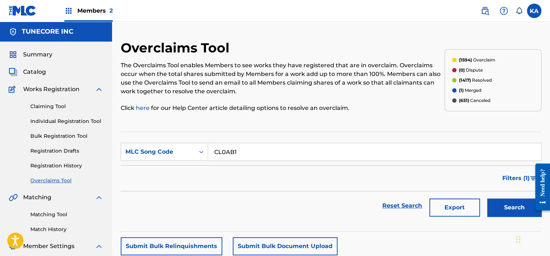
click at [508, 214] on button "Search" at bounding box center [514, 207] width 54 height 18
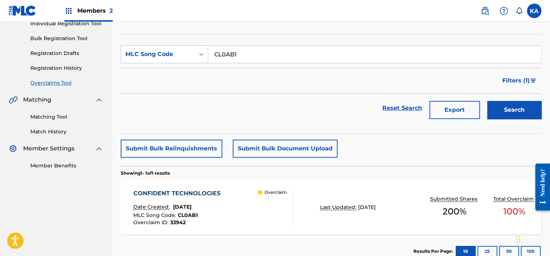
scroll to position [108, 0]
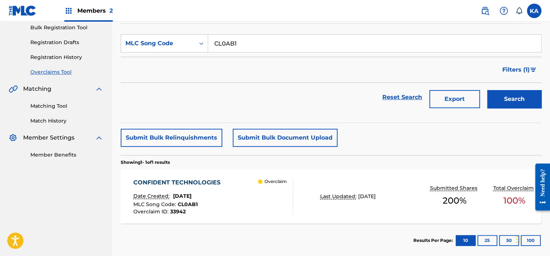
click at [217, 205] on div "MLC Song Code : CL0AB1" at bounding box center [178, 204] width 91 height 7
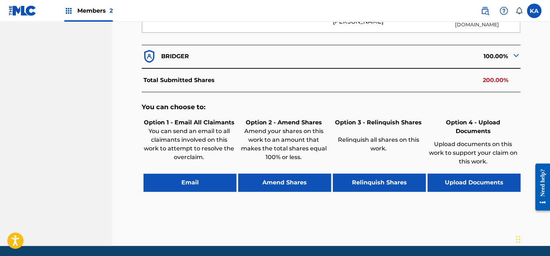
scroll to position [321, 0]
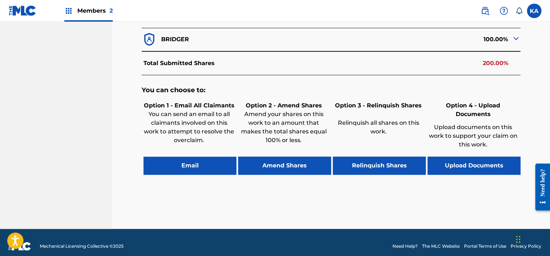
click at [374, 164] on button "Relinquish Shares" at bounding box center [379, 165] width 93 height 18
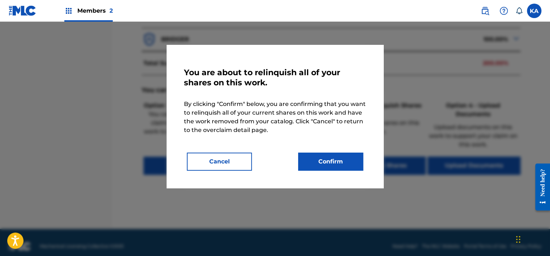
click at [321, 163] on button "Confirm" at bounding box center [330, 161] width 65 height 18
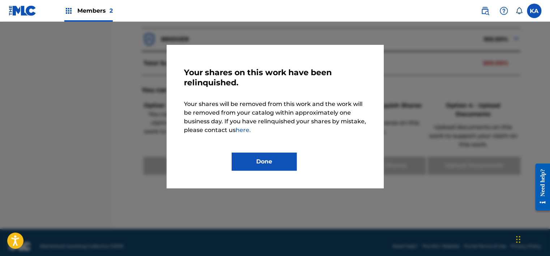
click at [286, 153] on button "Done" at bounding box center [263, 161] width 65 height 18
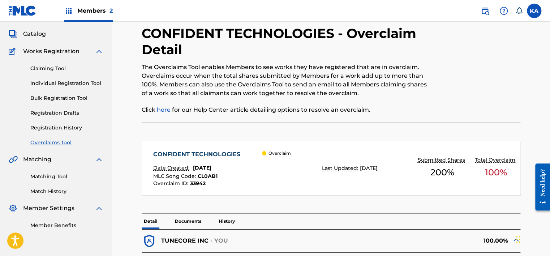
scroll to position [0, 0]
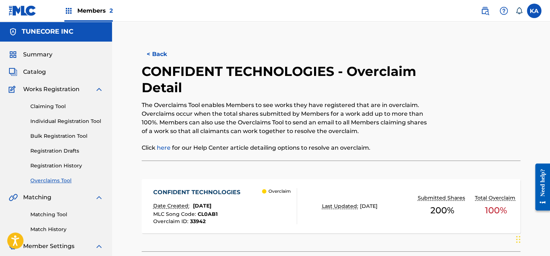
click at [151, 48] on button "< Back" at bounding box center [163, 54] width 43 height 18
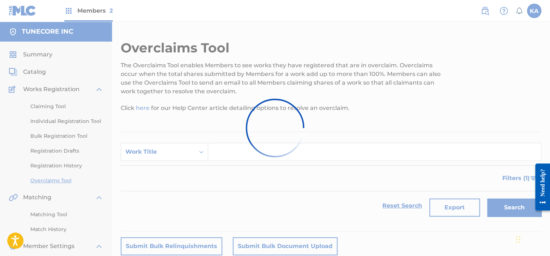
scroll to position [108, 0]
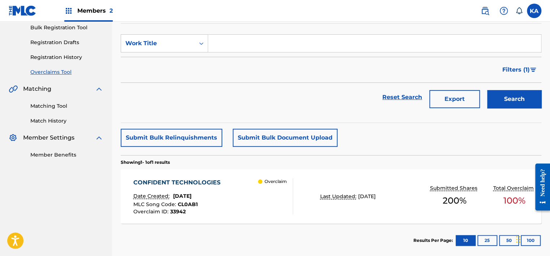
click at [238, 192] on div "CONFIDENT TECHNOLOGIES Date Created: August 22, 2025 MLC Song Code : CL0AB1 Ove…" at bounding box center [213, 196] width 160 height 36
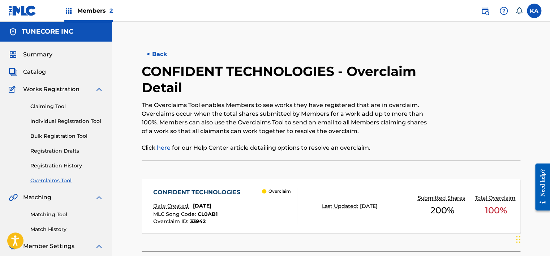
click at [168, 51] on button "< Back" at bounding box center [163, 54] width 43 height 18
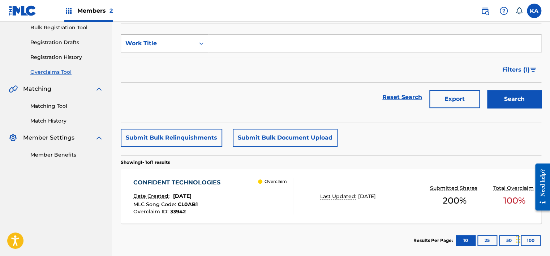
click at [189, 43] on div "Work Title" at bounding box center [157, 43] width 65 height 9
click at [176, 62] on div "MLC Song Code" at bounding box center [164, 61] width 87 height 18
paste input "AY9CHS"
type input "AY9CHS"
click at [514, 98] on button "Search" at bounding box center [514, 99] width 54 height 18
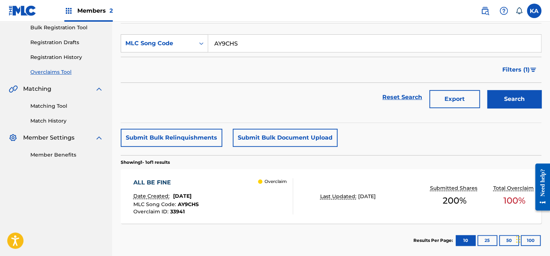
click at [199, 186] on div "ALL BE FINE" at bounding box center [165, 182] width 65 height 9
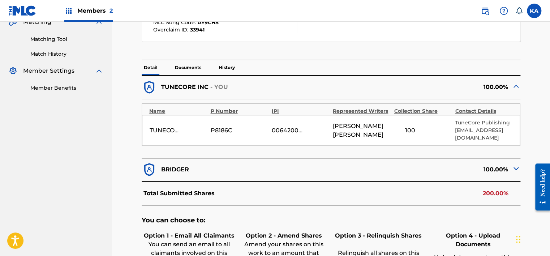
scroll to position [217, 0]
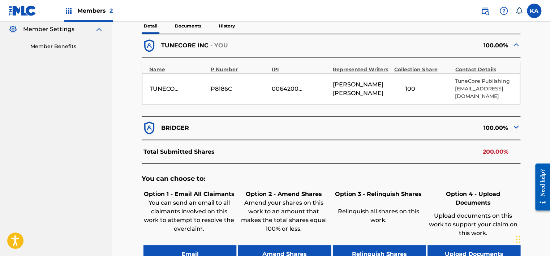
click at [370, 245] on button "Relinquish Shares" at bounding box center [379, 254] width 93 height 18
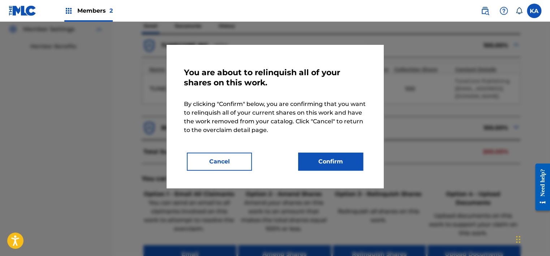
click at [330, 162] on button "Confirm" at bounding box center [330, 161] width 65 height 18
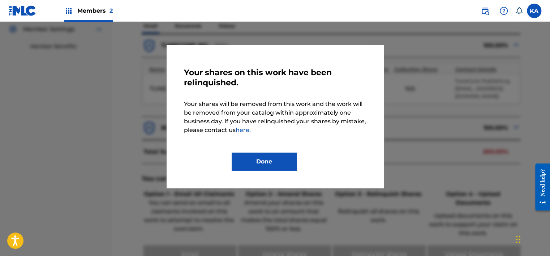
click at [267, 151] on div "Your shares on this work have been relinquished. Your shares will be removed fr…" at bounding box center [275, 116] width 182 height 108
click at [267, 159] on button "Done" at bounding box center [263, 161] width 65 height 18
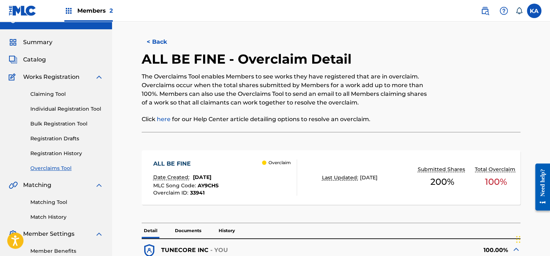
scroll to position [0, 0]
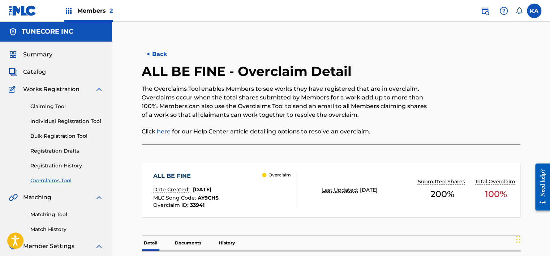
click at [162, 55] on button "< Back" at bounding box center [163, 54] width 43 height 18
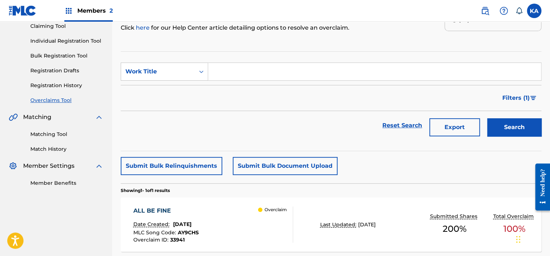
scroll to position [36, 0]
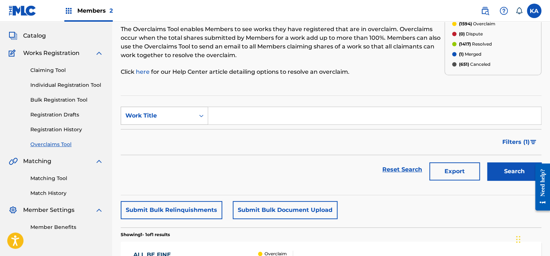
click at [182, 110] on div "Work Title" at bounding box center [158, 116] width 74 height 14
click at [171, 131] on div "MLC Song Code" at bounding box center [164, 134] width 87 height 18
click at [214, 116] on input "Search Form" at bounding box center [374, 115] width 333 height 17
paste input "HQ04EI"
type input "HQ04EI"
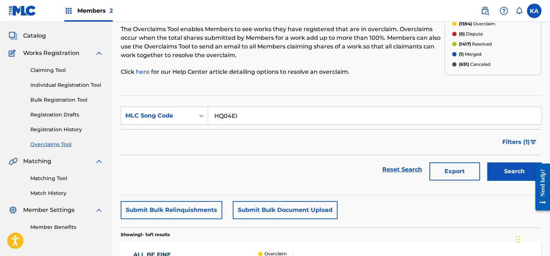
click at [498, 169] on button "Search" at bounding box center [514, 171] width 54 height 18
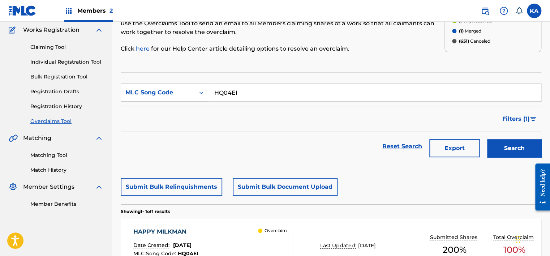
scroll to position [108, 0]
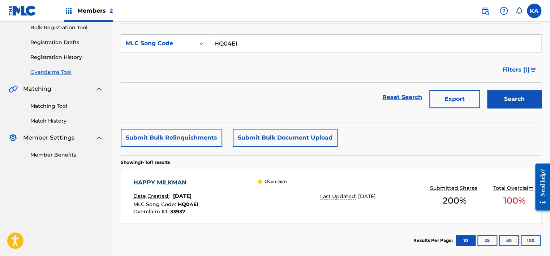
click at [221, 206] on div "HAPPY MILKMAN Date Created: August 22, 2025 MLC Song Code : HQ04EI Overclaim ID…" at bounding box center [213, 196] width 160 height 36
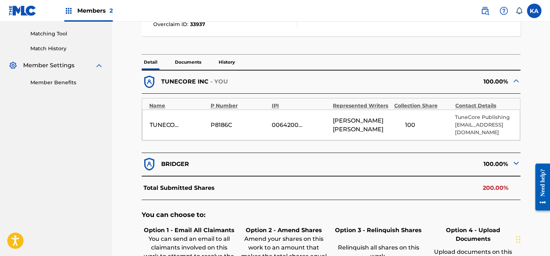
scroll to position [289, 0]
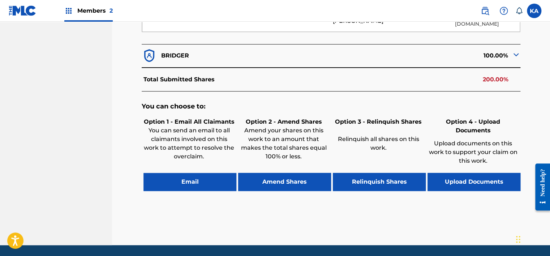
click at [374, 173] on button "Relinquish Shares" at bounding box center [379, 182] width 93 height 18
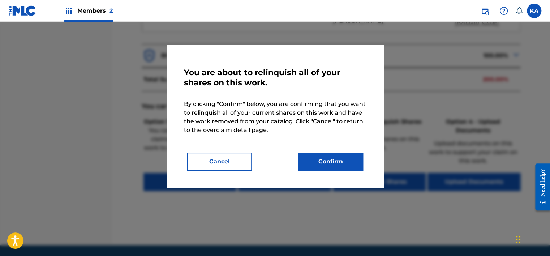
click at [330, 165] on button "Confirm" at bounding box center [330, 161] width 65 height 18
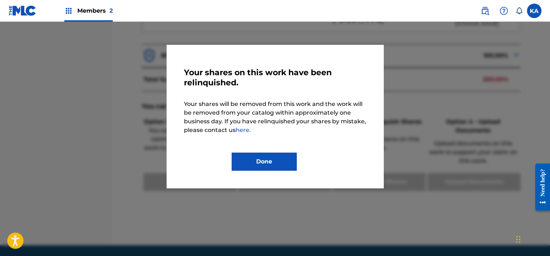
click at [264, 166] on button "Done" at bounding box center [263, 161] width 65 height 18
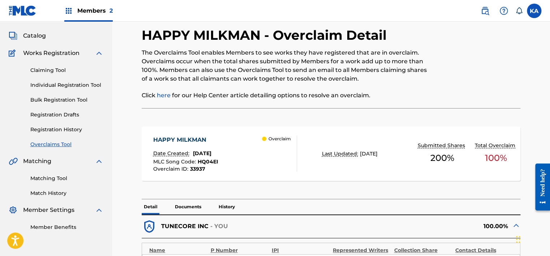
scroll to position [0, 0]
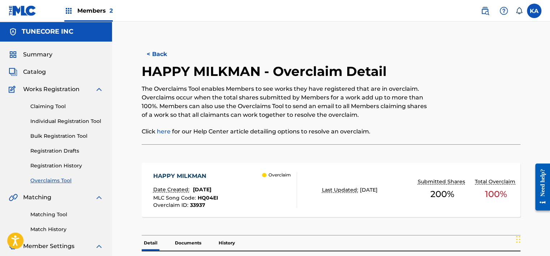
click at [165, 55] on button "< Back" at bounding box center [163, 54] width 43 height 18
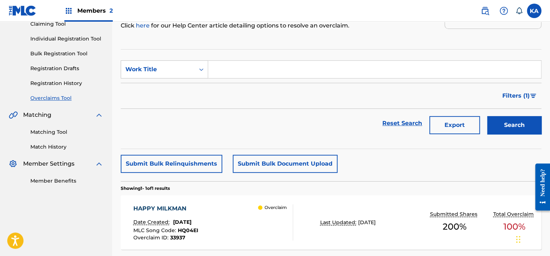
scroll to position [72, 0]
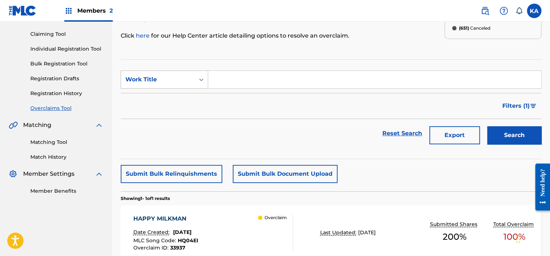
click at [188, 83] on div "Work Title" at bounding box center [157, 79] width 65 height 9
click at [184, 103] on div "MLC Song Code" at bounding box center [164, 97] width 87 height 18
click at [214, 79] on input "Search Form" at bounding box center [374, 79] width 333 height 17
paste input "PO7XE0"
type input "PO7XE0"
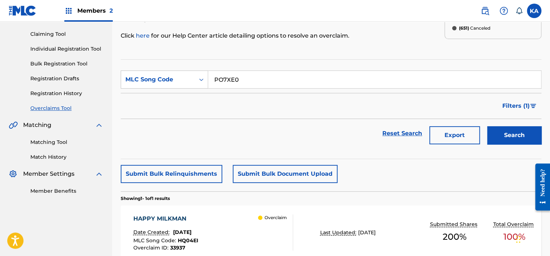
click at [507, 133] on button "Search" at bounding box center [514, 135] width 54 height 18
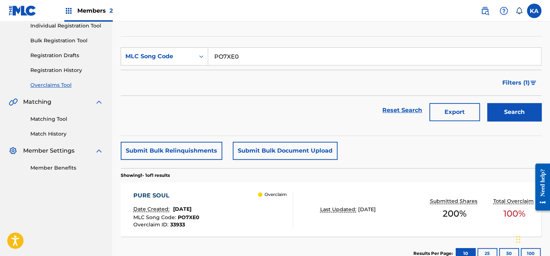
scroll to position [144, 0]
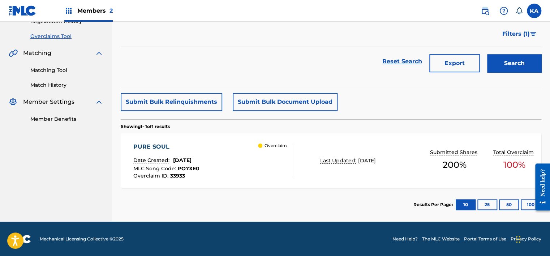
click at [248, 159] on div "PURE SOUL Date Created: August 22, 2025 MLC Song Code : PO7XE0 Overclaim ID : 3…" at bounding box center [213, 160] width 160 height 36
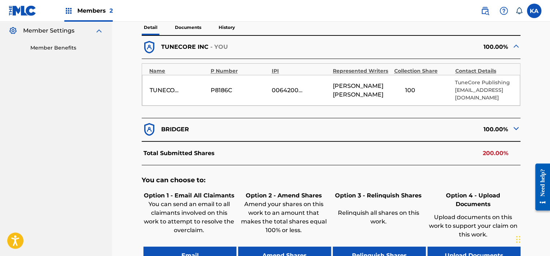
scroll to position [217, 0]
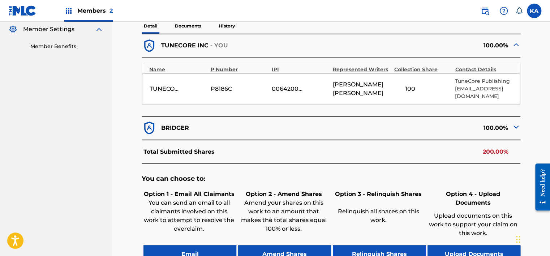
click at [364, 245] on button "Relinquish Shares" at bounding box center [379, 254] width 93 height 18
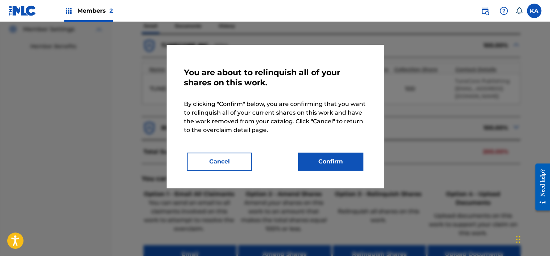
click at [335, 163] on button "Confirm" at bounding box center [330, 161] width 65 height 18
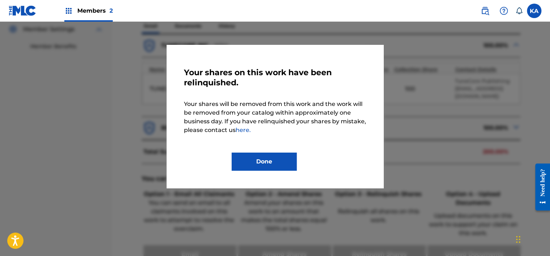
click at [266, 158] on button "Done" at bounding box center [263, 161] width 65 height 18
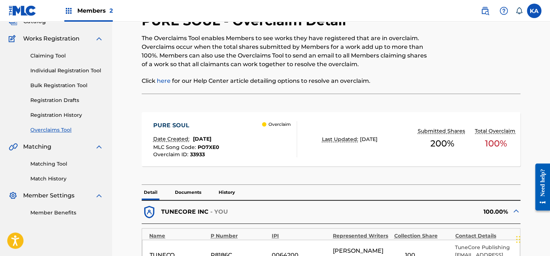
scroll to position [0, 0]
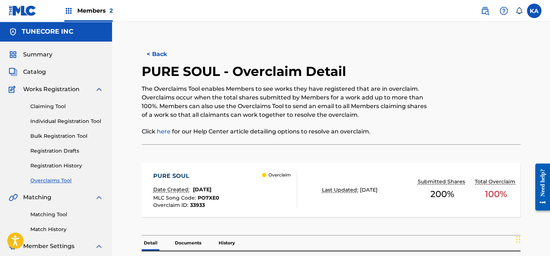
click at [159, 46] on button "< Back" at bounding box center [163, 54] width 43 height 18
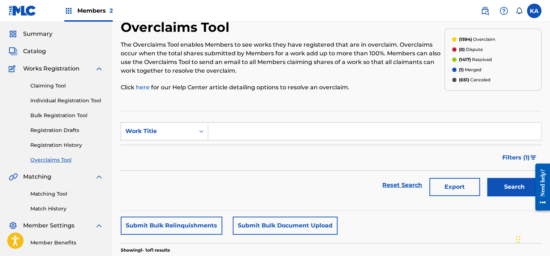
scroll to position [17, 0]
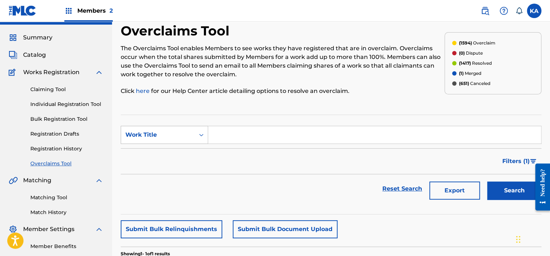
click at [201, 140] on div "Search Form" at bounding box center [201, 134] width 13 height 13
click at [198, 147] on div "MLC Song Code" at bounding box center [164, 153] width 87 height 18
click at [230, 134] on input "Search Form" at bounding box center [374, 134] width 333 height 17
type input "DS19W5"
click at [506, 192] on button "Search" at bounding box center [514, 190] width 54 height 18
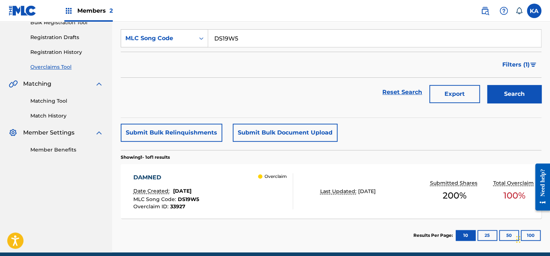
scroll to position [125, 0]
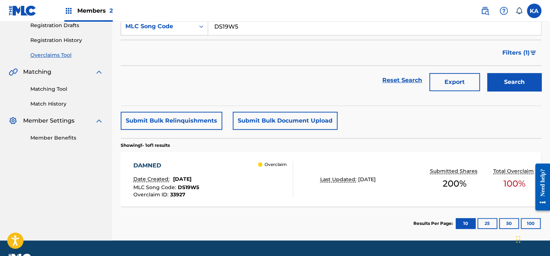
click at [226, 170] on div "DAMNED Date Created: August 22, 2025 MLC Song Code : DS19W5 Overclaim ID : 3392…" at bounding box center [213, 179] width 160 height 36
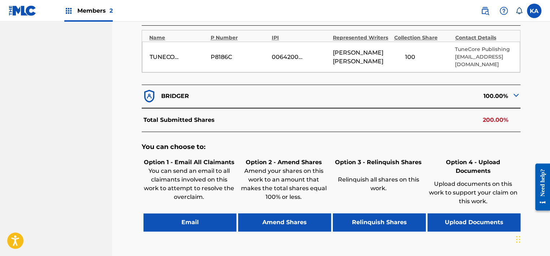
scroll to position [253, 0]
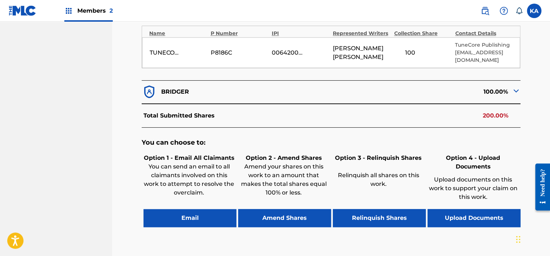
click at [377, 209] on button "Relinquish Shares" at bounding box center [379, 218] width 93 height 18
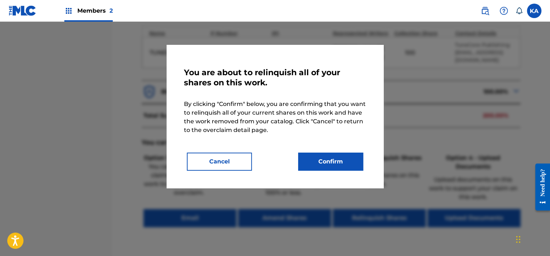
click at [342, 168] on button "Confirm" at bounding box center [330, 161] width 65 height 18
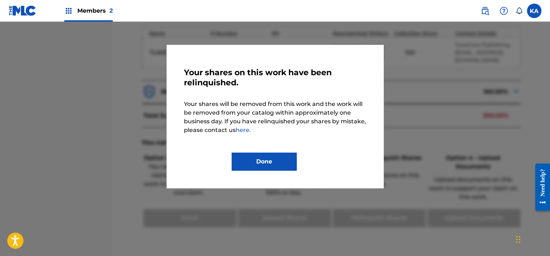
click at [265, 166] on button "Done" at bounding box center [263, 161] width 65 height 18
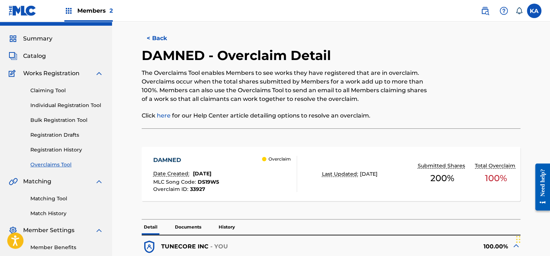
scroll to position [0, 0]
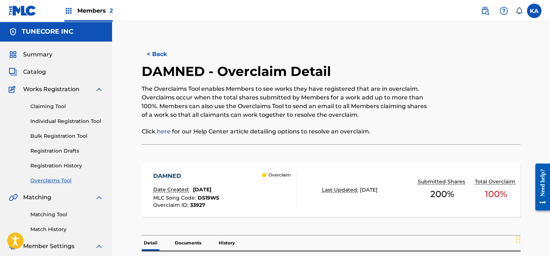
click at [163, 55] on button "< Back" at bounding box center [163, 54] width 43 height 18
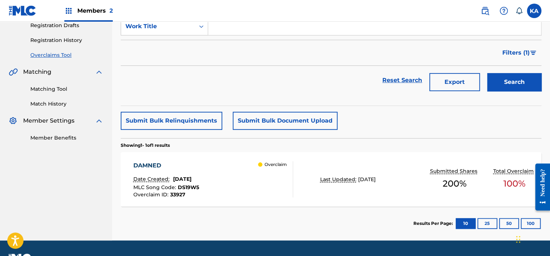
click at [261, 183] on div "Overclaim" at bounding box center [275, 179] width 35 height 36
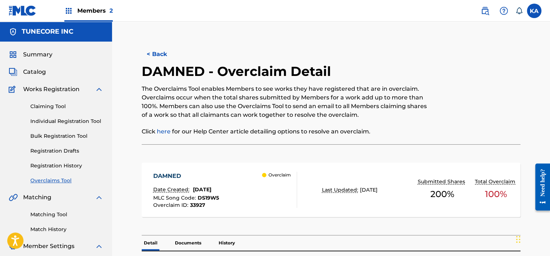
click at [163, 48] on button "< Back" at bounding box center [163, 54] width 43 height 18
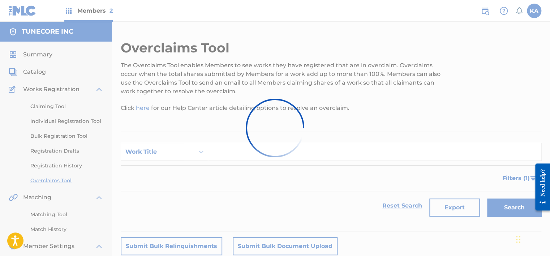
scroll to position [125, 0]
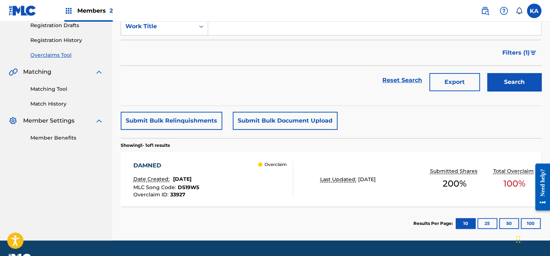
click at [287, 180] on div "Overclaim" at bounding box center [275, 179] width 35 height 36
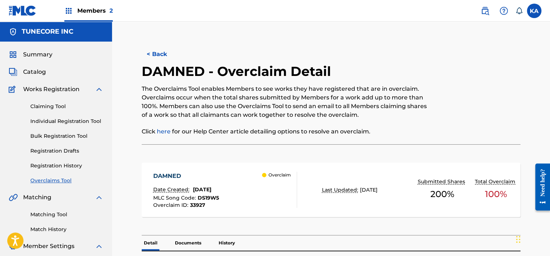
click at [163, 53] on button "< Back" at bounding box center [163, 54] width 43 height 18
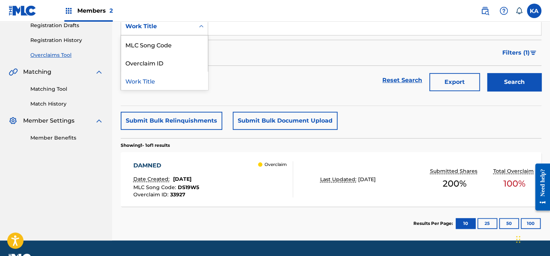
click at [185, 28] on div "Work Title" at bounding box center [157, 26] width 65 height 9
click at [183, 40] on div "MLC Song Code" at bounding box center [164, 44] width 87 height 18
click at [214, 31] on input "Search Form" at bounding box center [374, 26] width 333 height 17
paste input "DS19W5"
type input "DS19W5"
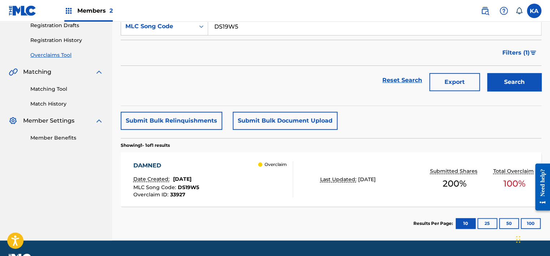
click at [500, 76] on button "Search" at bounding box center [514, 82] width 54 height 18
click at [251, 196] on div "DAMNED Date Created: August 22, 2025 MLC Song Code : DS19W5 Overclaim ID : 3392…" at bounding box center [213, 179] width 160 height 36
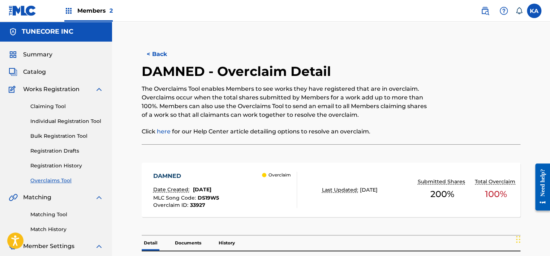
click at [144, 50] on button "< Back" at bounding box center [163, 54] width 43 height 18
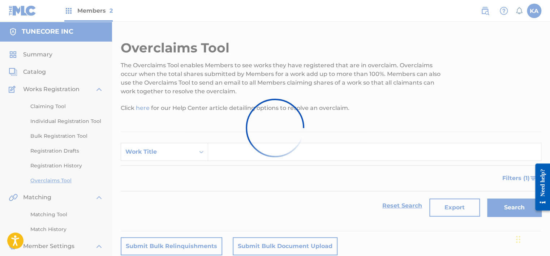
scroll to position [125, 0]
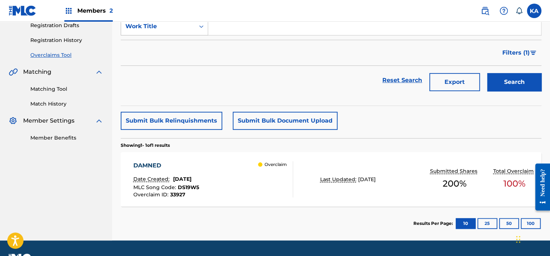
click at [195, 32] on div "Search Form" at bounding box center [201, 26] width 13 height 13
click at [188, 44] on div "MLC Song Code" at bounding box center [164, 44] width 87 height 18
drag, startPoint x: 214, startPoint y: 35, endPoint x: 228, endPoint y: 30, distance: 15.0
click at [227, 31] on input "Search Form" at bounding box center [374, 26] width 333 height 17
paste input "CK9UQ5"
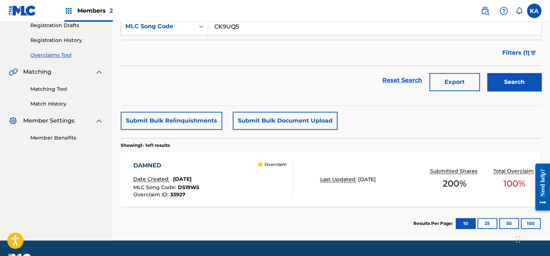
type input "CK9UQ5"
click at [503, 77] on button "Search" at bounding box center [514, 82] width 54 height 18
click at [217, 179] on div "COLLEGE Date Created: August 22, 2025 MLC Song Code : CK9UQ5 Overclaim ID : 339…" at bounding box center [213, 179] width 160 height 36
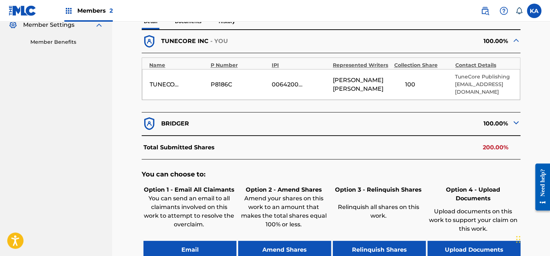
scroll to position [217, 0]
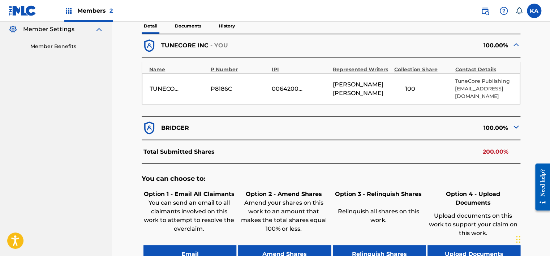
click at [370, 245] on button "Relinquish Shares" at bounding box center [379, 254] width 93 height 18
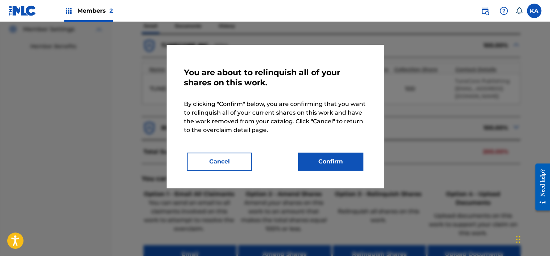
click at [314, 161] on button "Confirm" at bounding box center [330, 161] width 65 height 18
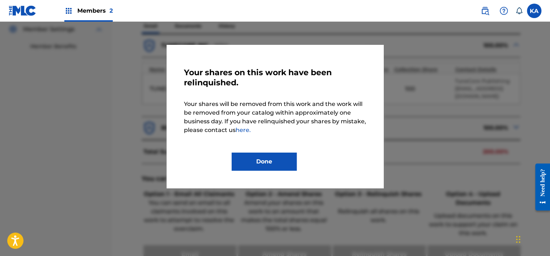
click at [279, 159] on button "Done" at bounding box center [263, 161] width 65 height 18
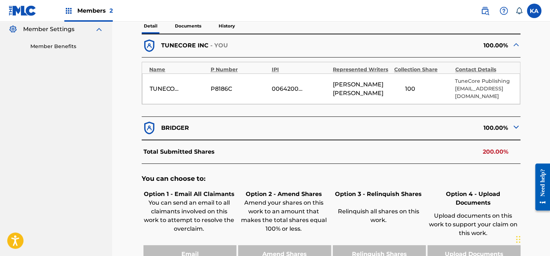
scroll to position [0, 0]
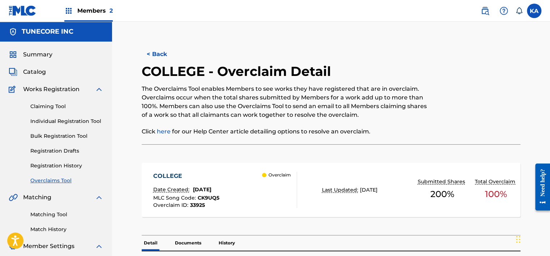
click at [159, 49] on button "< Back" at bounding box center [163, 54] width 43 height 18
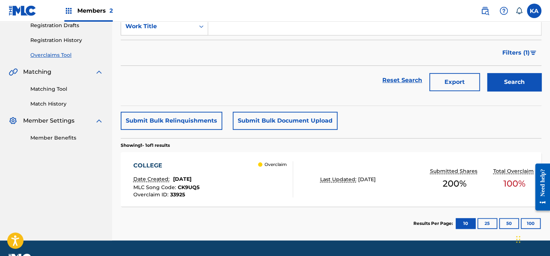
click at [302, 162] on div "COLLEGE Date Created: August 22, 2025 MLC Song Code : CK9UQ5 Overclaim ID : 339…" at bounding box center [331, 179] width 420 height 54
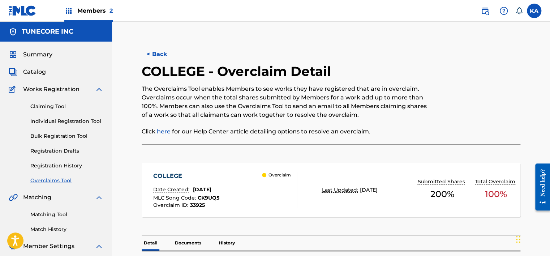
drag, startPoint x: 167, startPoint y: 61, endPoint x: 166, endPoint y: 56, distance: 4.7
click at [166, 59] on button "< Back" at bounding box center [163, 54] width 43 height 18
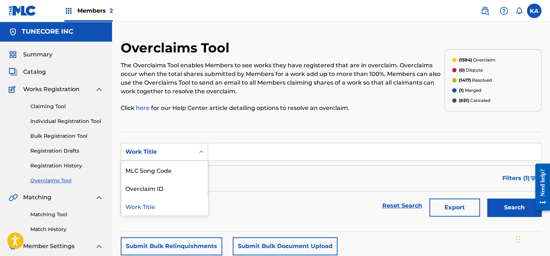
click at [191, 156] on div "Work Title" at bounding box center [158, 152] width 74 height 14
click at [192, 169] on div "MLC Song Code" at bounding box center [164, 170] width 87 height 18
click at [230, 150] on input "Search Form" at bounding box center [374, 151] width 333 height 17
paste input "W53P43"
type input "W53P43"
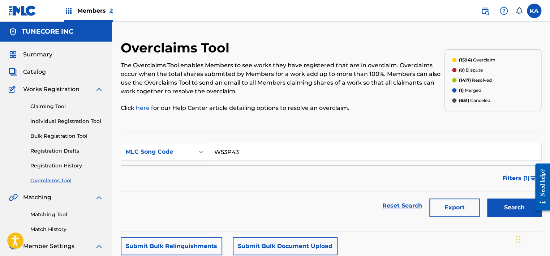
click at [506, 210] on button "Search" at bounding box center [514, 207] width 54 height 18
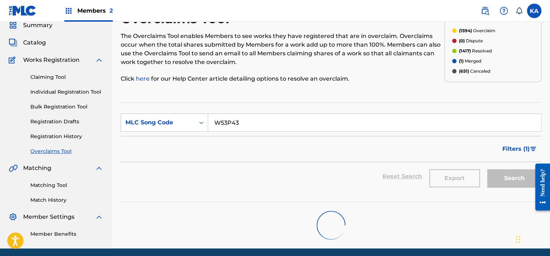
scroll to position [56, 0]
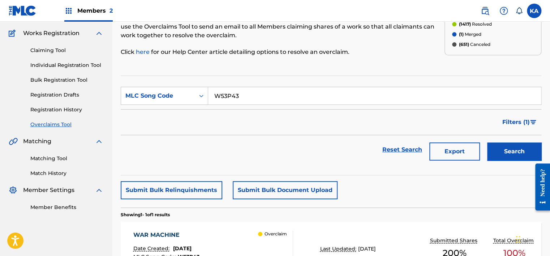
click at [248, 231] on div "WAR MACHINE Date Created: August 22, 2025 MLC Song Code : W53P43 Overclaim ID :…" at bounding box center [213, 248] width 160 height 36
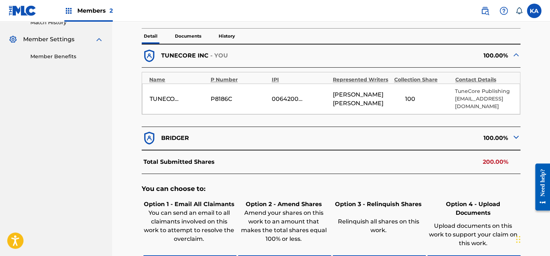
scroll to position [253, 0]
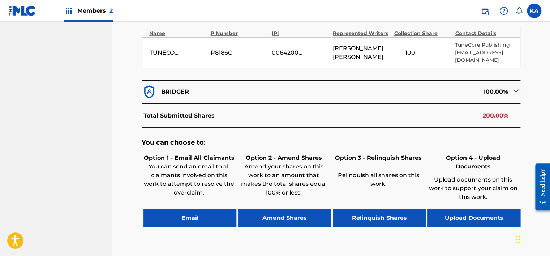
click at [384, 211] on button "Relinquish Shares" at bounding box center [379, 218] width 93 height 18
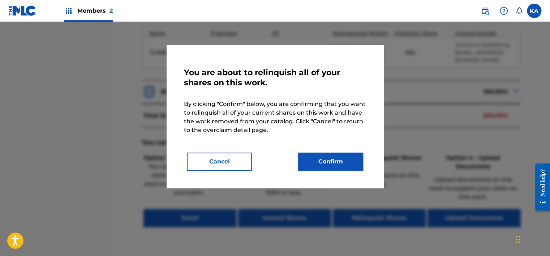
click at [329, 173] on div "You are about to relinquish all of your shares on this work. By clicking "Confi…" at bounding box center [274, 116] width 217 height 143
click at [328, 168] on button "Confirm" at bounding box center [330, 161] width 65 height 18
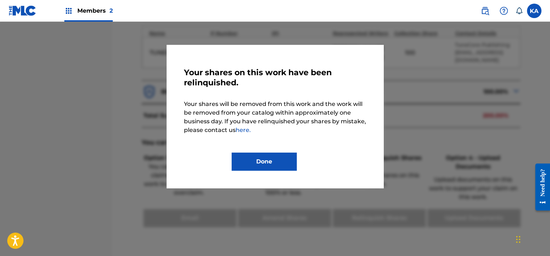
click at [277, 158] on button "Done" at bounding box center [263, 161] width 65 height 18
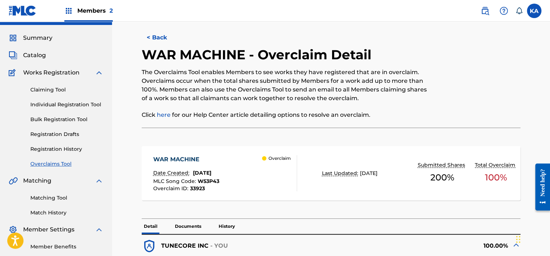
scroll to position [0, 0]
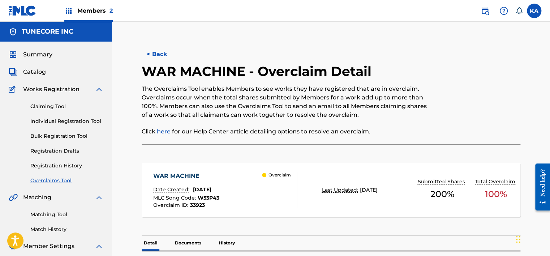
click at [156, 48] on button "< Back" at bounding box center [163, 54] width 43 height 18
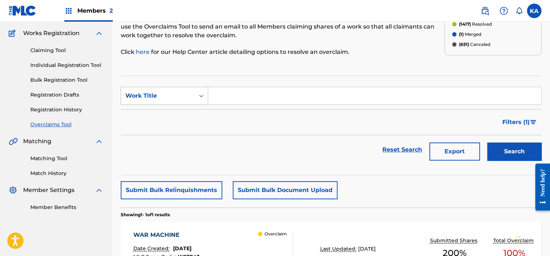
click at [177, 100] on div "Work Title" at bounding box center [158, 96] width 74 height 14
click at [178, 110] on div "MLC Song Code" at bounding box center [164, 114] width 87 height 18
drag, startPoint x: 193, startPoint y: 106, endPoint x: 234, endPoint y: 92, distance: 43.2
click at [234, 92] on input "Search Form" at bounding box center [374, 95] width 333 height 17
paste input "CK9NLD"
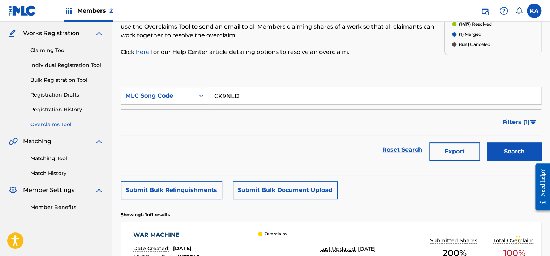
type input "CK9NLD"
click at [506, 147] on button "Search" at bounding box center [514, 151] width 54 height 18
click at [191, 245] on span "August 22, 2025" at bounding box center [182, 248] width 18 height 6
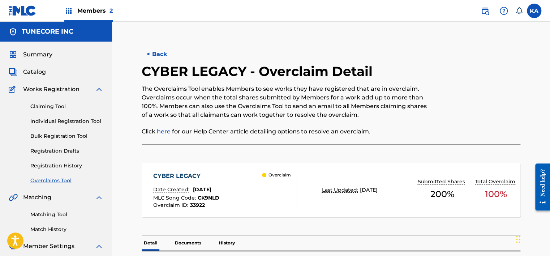
click at [149, 52] on button "< Back" at bounding box center [163, 54] width 43 height 18
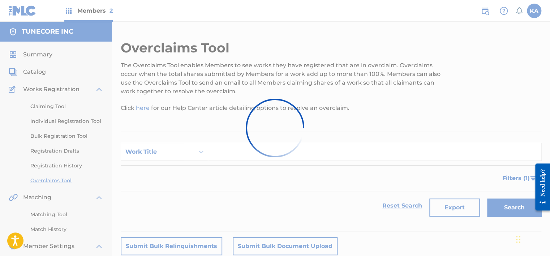
scroll to position [56, 0]
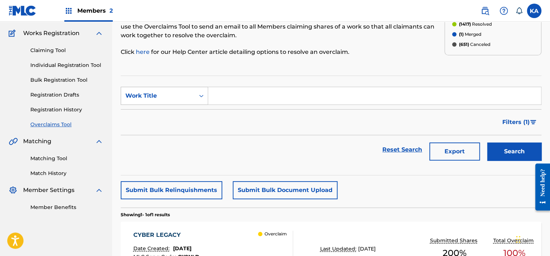
click at [206, 94] on div "Search Form" at bounding box center [201, 95] width 13 height 13
click at [189, 113] on div "MLC Song Code" at bounding box center [164, 114] width 87 height 18
click at [225, 87] on input "Search Form" at bounding box center [374, 95] width 333 height 17
paste input "AY8P3F"
type input "AY8P3F"
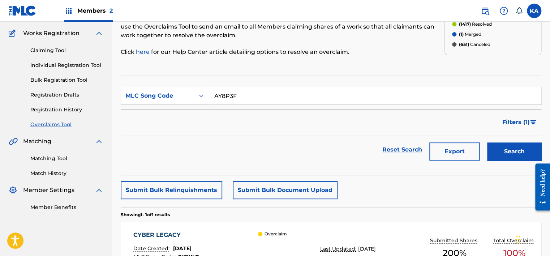
click at [510, 152] on button "Search" at bounding box center [514, 151] width 54 height 18
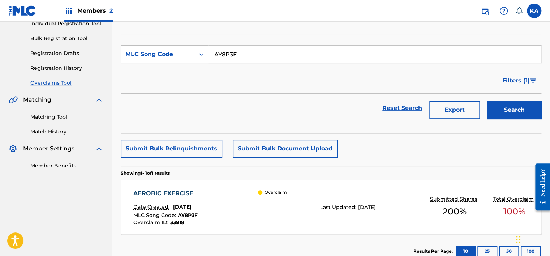
scroll to position [128, 0]
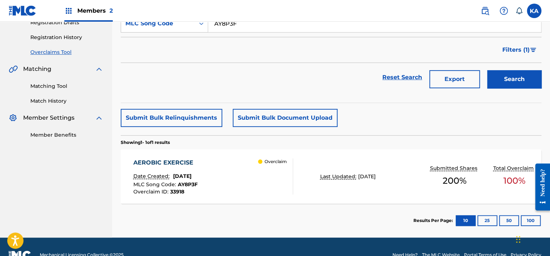
click at [217, 179] on div "AEROBIC EXERCISE Date Created: August 22, 2025 MLC Song Code : AY8P3F Overclaim…" at bounding box center [213, 176] width 160 height 36
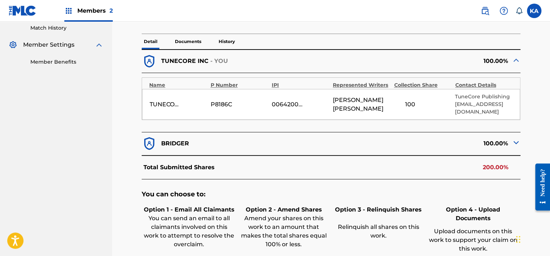
scroll to position [253, 0]
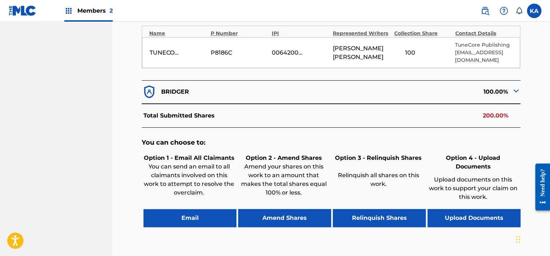
click at [378, 209] on button "Relinquish Shares" at bounding box center [379, 218] width 93 height 18
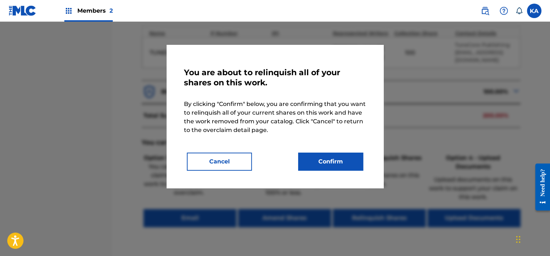
click at [323, 157] on button "Confirm" at bounding box center [330, 161] width 65 height 18
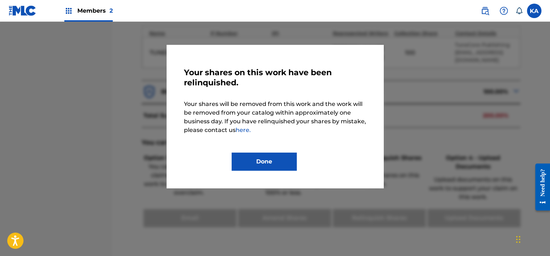
click at [265, 160] on button "Done" at bounding box center [263, 161] width 65 height 18
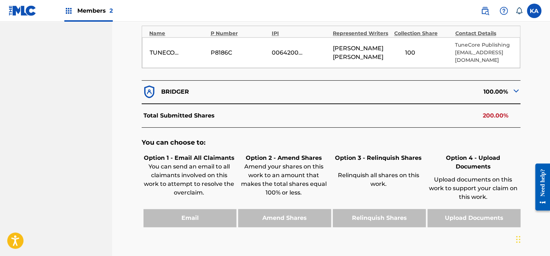
scroll to position [0, 0]
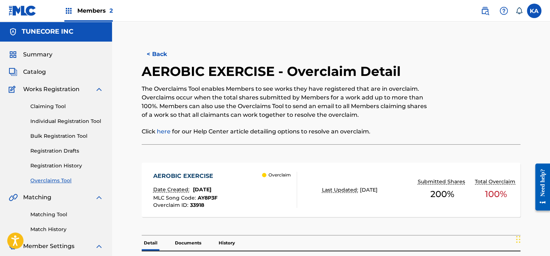
click at [162, 49] on button "< Back" at bounding box center [163, 54] width 43 height 18
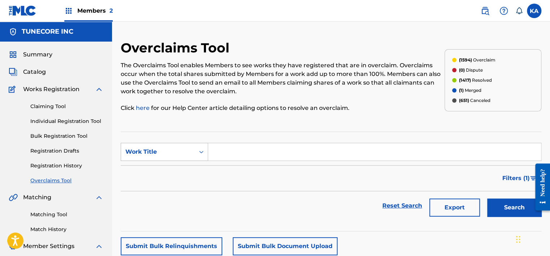
click at [205, 147] on div "Search Form" at bounding box center [201, 151] width 13 height 13
click at [182, 162] on div "MLC Song Code" at bounding box center [164, 170] width 87 height 18
click at [219, 155] on input "Search Form" at bounding box center [374, 151] width 333 height 17
paste input "IY879G"
type input "IY879G"
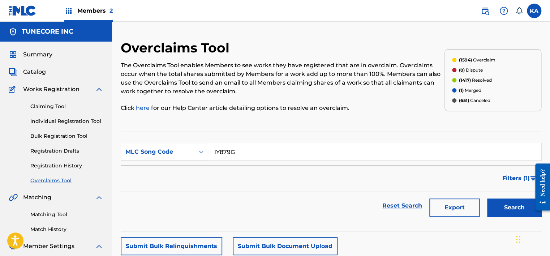
click at [511, 202] on button "Search" at bounding box center [514, 207] width 54 height 18
click at [516, 207] on button "Search" at bounding box center [514, 207] width 54 height 18
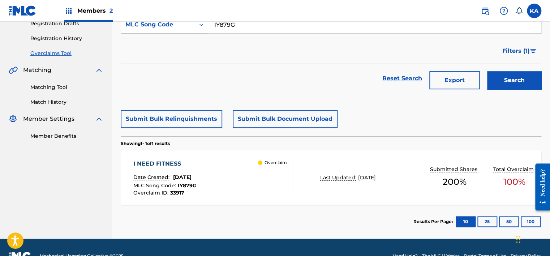
scroll to position [128, 0]
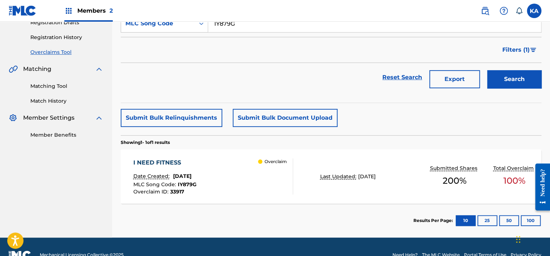
click at [221, 188] on div "I NEED FITNESS Date Created: August 22, 2025 MLC Song Code : IY879G Overclaim I…" at bounding box center [213, 176] width 160 height 36
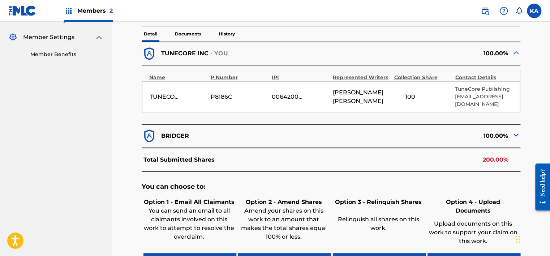
scroll to position [217, 0]
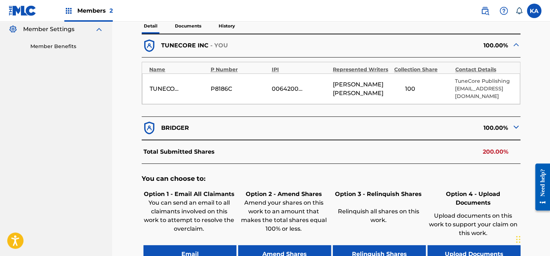
click at [361, 245] on button "Relinquish Shares" at bounding box center [379, 254] width 93 height 18
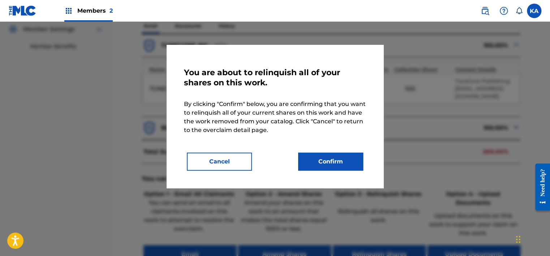
click at [321, 159] on button "Confirm" at bounding box center [330, 161] width 65 height 18
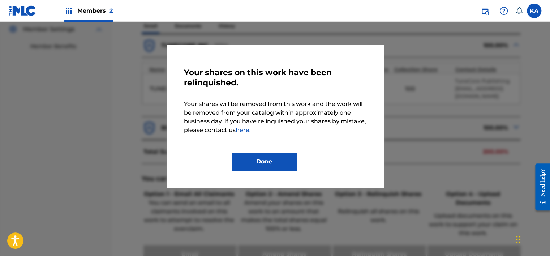
click at [272, 162] on button "Done" at bounding box center [263, 161] width 65 height 18
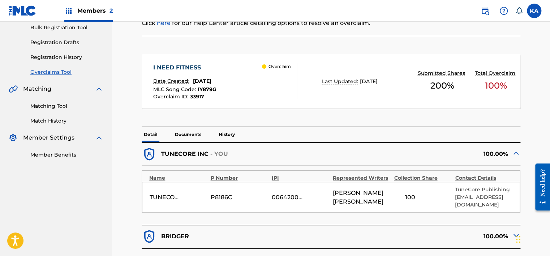
scroll to position [0, 0]
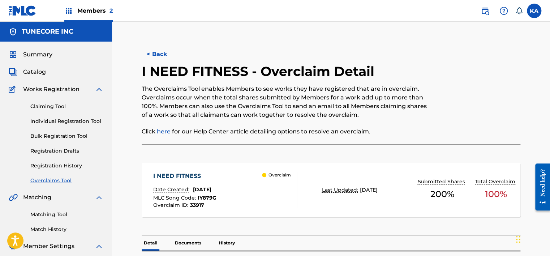
click at [165, 55] on button "< Back" at bounding box center [163, 54] width 43 height 18
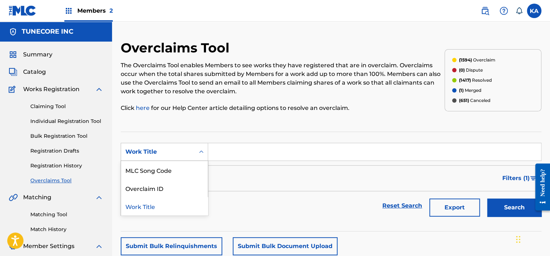
click at [186, 150] on div "Work Title" at bounding box center [157, 151] width 65 height 9
click at [182, 166] on div "MLC Song Code" at bounding box center [164, 170] width 87 height 18
click at [218, 153] on input "Search Form" at bounding box center [374, 151] width 333 height 17
paste input "DS44XL"
type input "DS44XL"
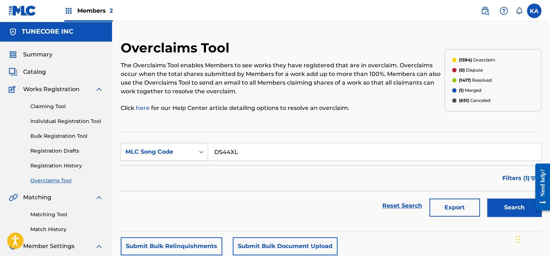
click at [509, 205] on button "Search" at bounding box center [514, 207] width 54 height 18
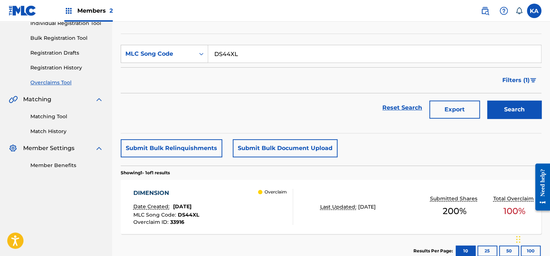
scroll to position [108, 0]
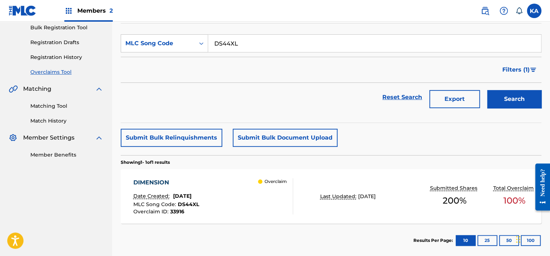
click at [245, 196] on div "DIMENSION Date Created: August 22, 2025 MLC Song Code : DS44XL Overclaim ID : 3…" at bounding box center [213, 196] width 160 height 36
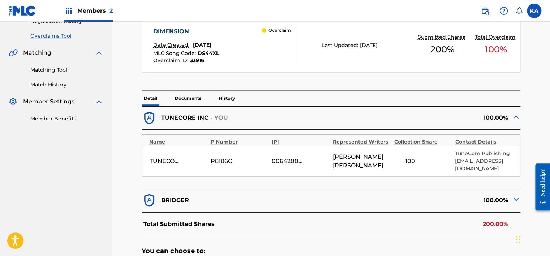
scroll to position [217, 0]
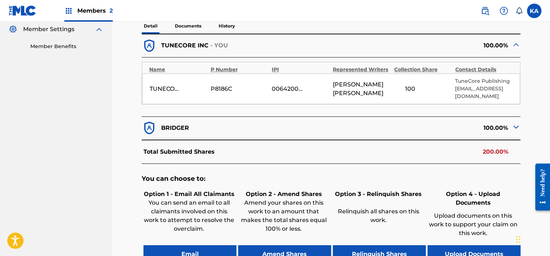
click at [398, 247] on button "Relinquish Shares" at bounding box center [379, 254] width 93 height 18
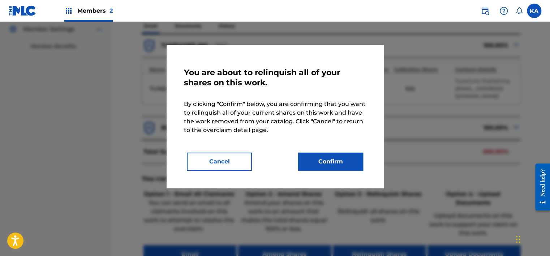
click at [338, 165] on button "Confirm" at bounding box center [330, 161] width 65 height 18
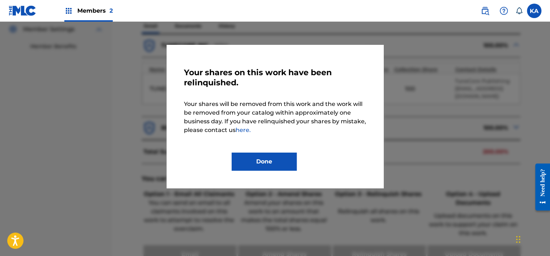
click at [264, 164] on button "Done" at bounding box center [263, 161] width 65 height 18
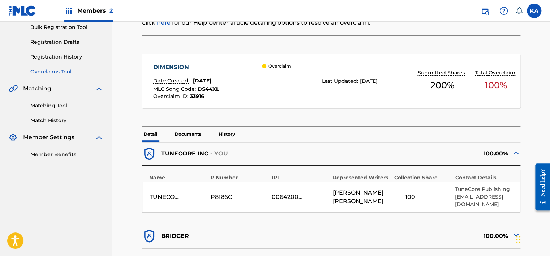
scroll to position [0, 0]
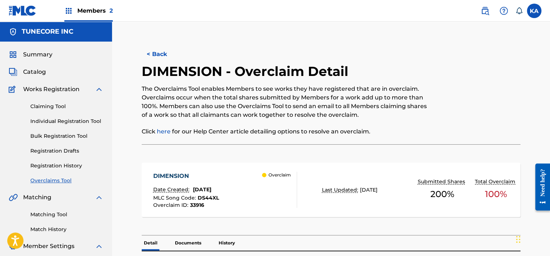
click at [156, 51] on button "< Back" at bounding box center [163, 54] width 43 height 18
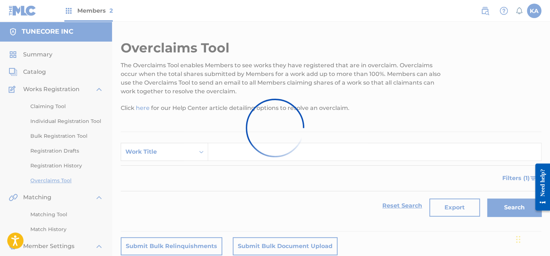
scroll to position [108, 0]
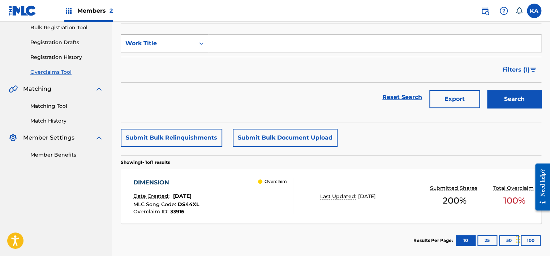
click at [187, 40] on div "Work Title" at bounding box center [157, 43] width 65 height 9
click at [183, 57] on div "MLC Song Code" at bounding box center [164, 61] width 87 height 18
drag, startPoint x: 192, startPoint y: 53, endPoint x: 225, endPoint y: 46, distance: 32.9
click at [224, 46] on input "Search Form" at bounding box center [374, 43] width 333 height 17
paste input "FB2GSE"
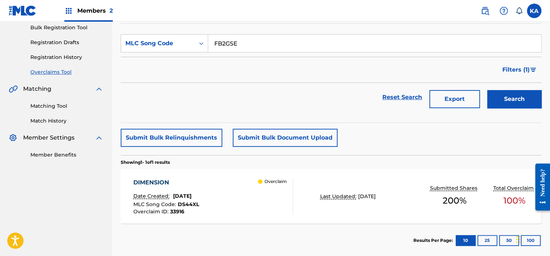
type input "FB2GSE"
click at [526, 98] on button "Search" at bounding box center [514, 99] width 54 height 18
click at [221, 199] on div "FASHION FACTORY Date Created: August 22, 2025 MLC Song Code : FB2GSE Overclaim …" at bounding box center [213, 196] width 160 height 36
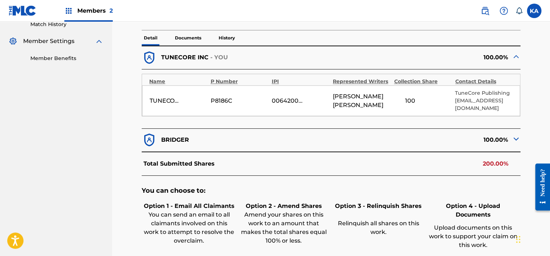
scroll to position [253, 0]
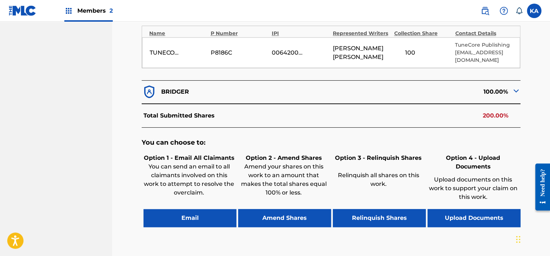
click at [378, 211] on button "Relinquish Shares" at bounding box center [379, 218] width 93 height 18
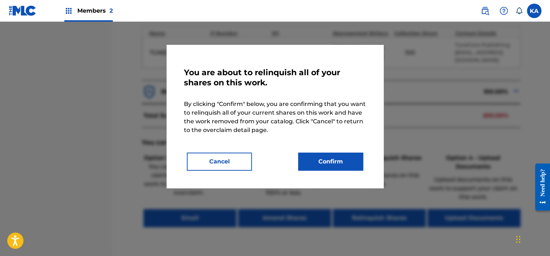
click at [331, 167] on button "Confirm" at bounding box center [330, 161] width 65 height 18
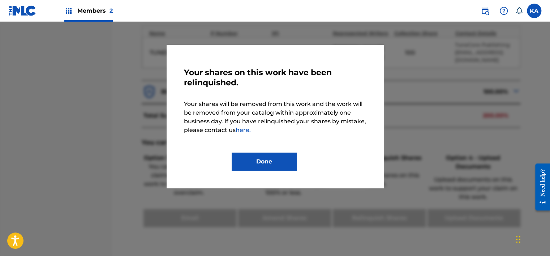
click at [250, 160] on button "Done" at bounding box center [263, 161] width 65 height 18
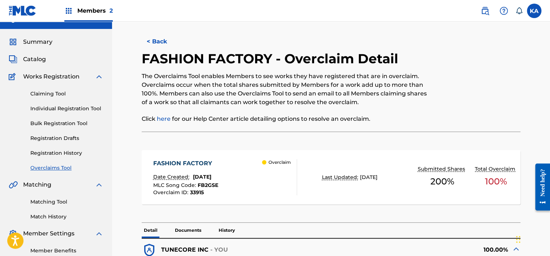
scroll to position [0, 0]
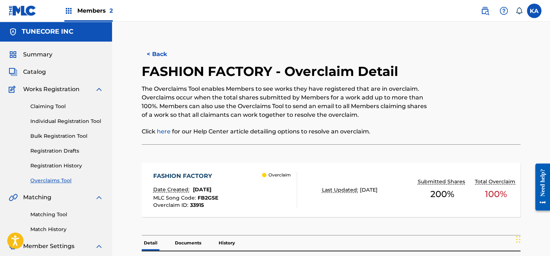
click at [155, 61] on button "< Back" at bounding box center [163, 54] width 43 height 18
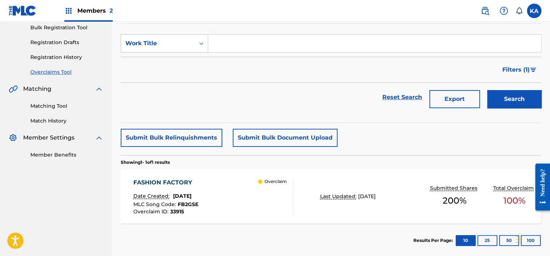
click at [200, 40] on icon "Search Form" at bounding box center [201, 43] width 7 height 7
click at [188, 59] on div "MLC Song Code" at bounding box center [164, 61] width 87 height 18
click at [222, 46] on input "Search Form" at bounding box center [374, 43] width 333 height 17
paste input "ES43N8"
type input "ES43N8"
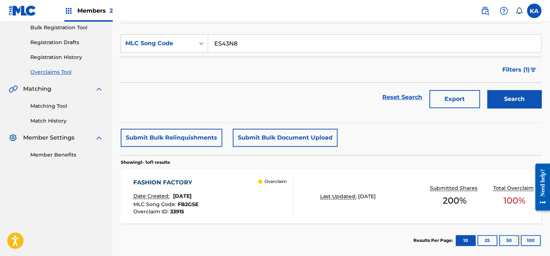
click at [509, 102] on button "Search" at bounding box center [514, 99] width 54 height 18
click at [235, 199] on div "ELEVATE Date Created: July 24, 2025 MLC Song Code : ES43N8 Overclaim ID : 29863…" at bounding box center [213, 196] width 160 height 36
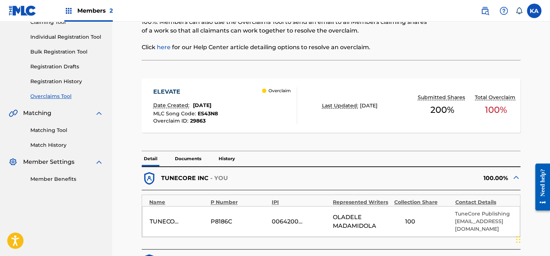
scroll to position [72, 0]
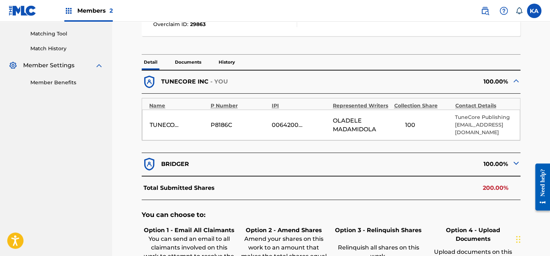
click at [186, 63] on p "Documents" at bounding box center [188, 62] width 31 height 15
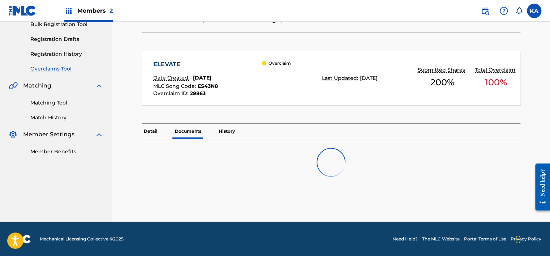
scroll to position [181, 0]
